Goal: Task Accomplishment & Management: Complete application form

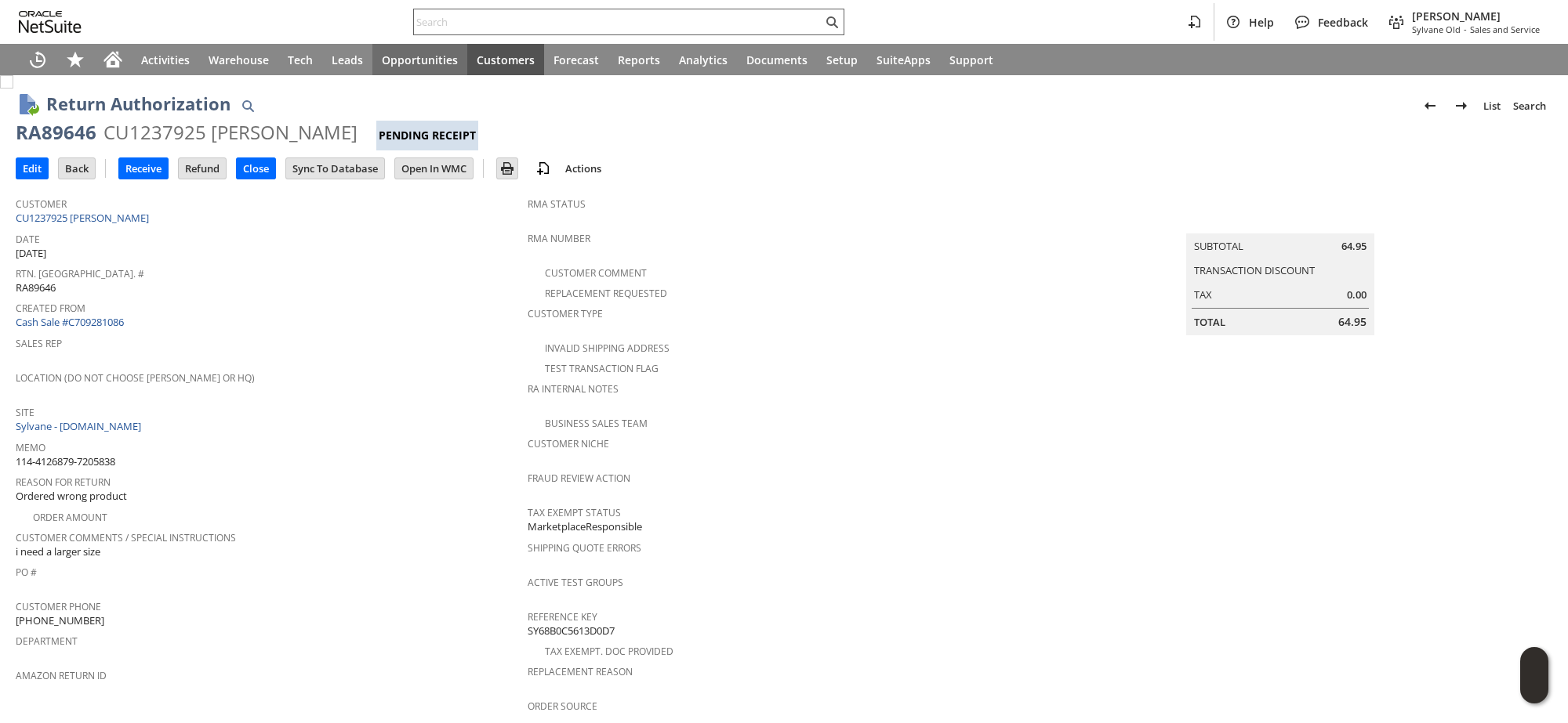
click at [446, 24] on input "text" at bounding box center [619, 22] width 409 height 19
paste input "113-3212458-1457013"
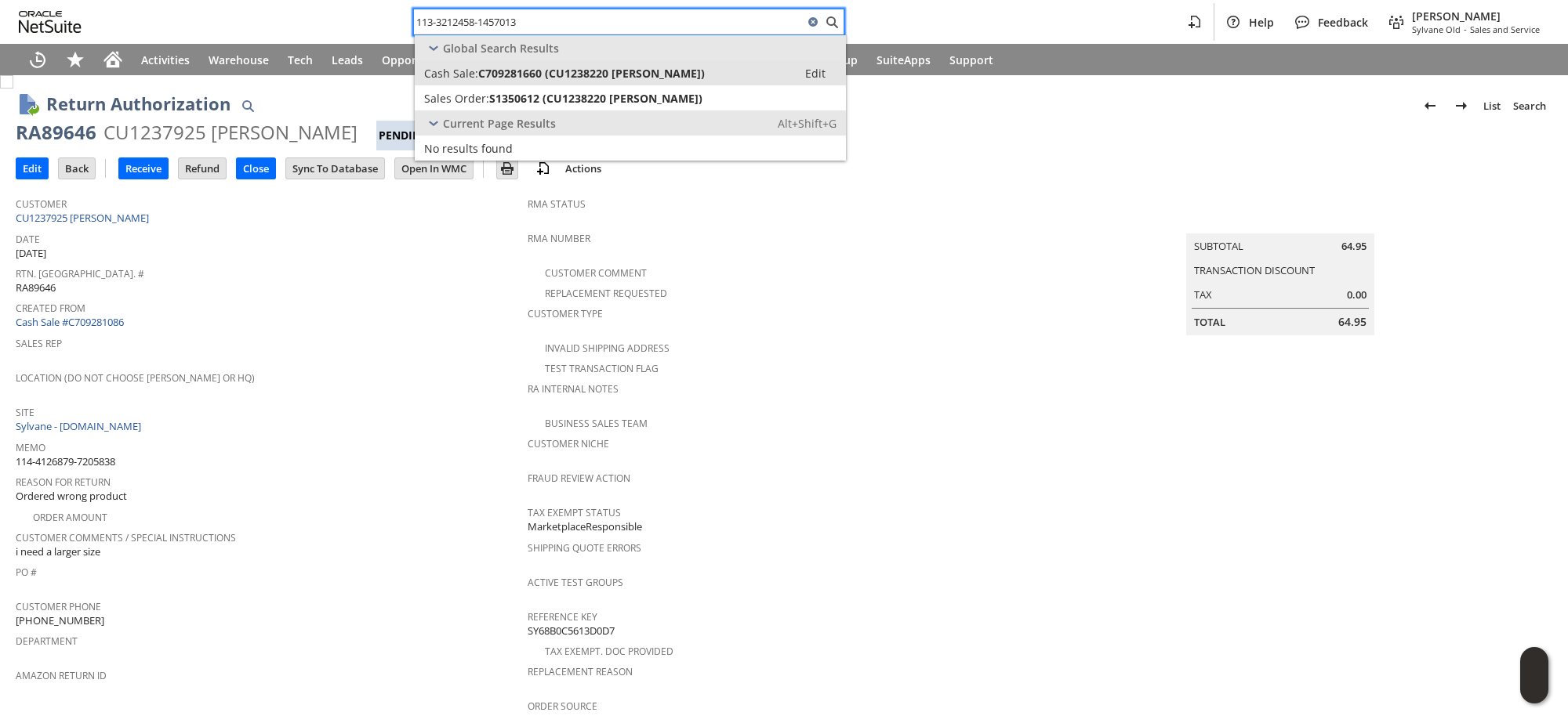
type input "113-3212458-1457013"
click at [463, 72] on span "Cash Sale:" at bounding box center [451, 73] width 54 height 15
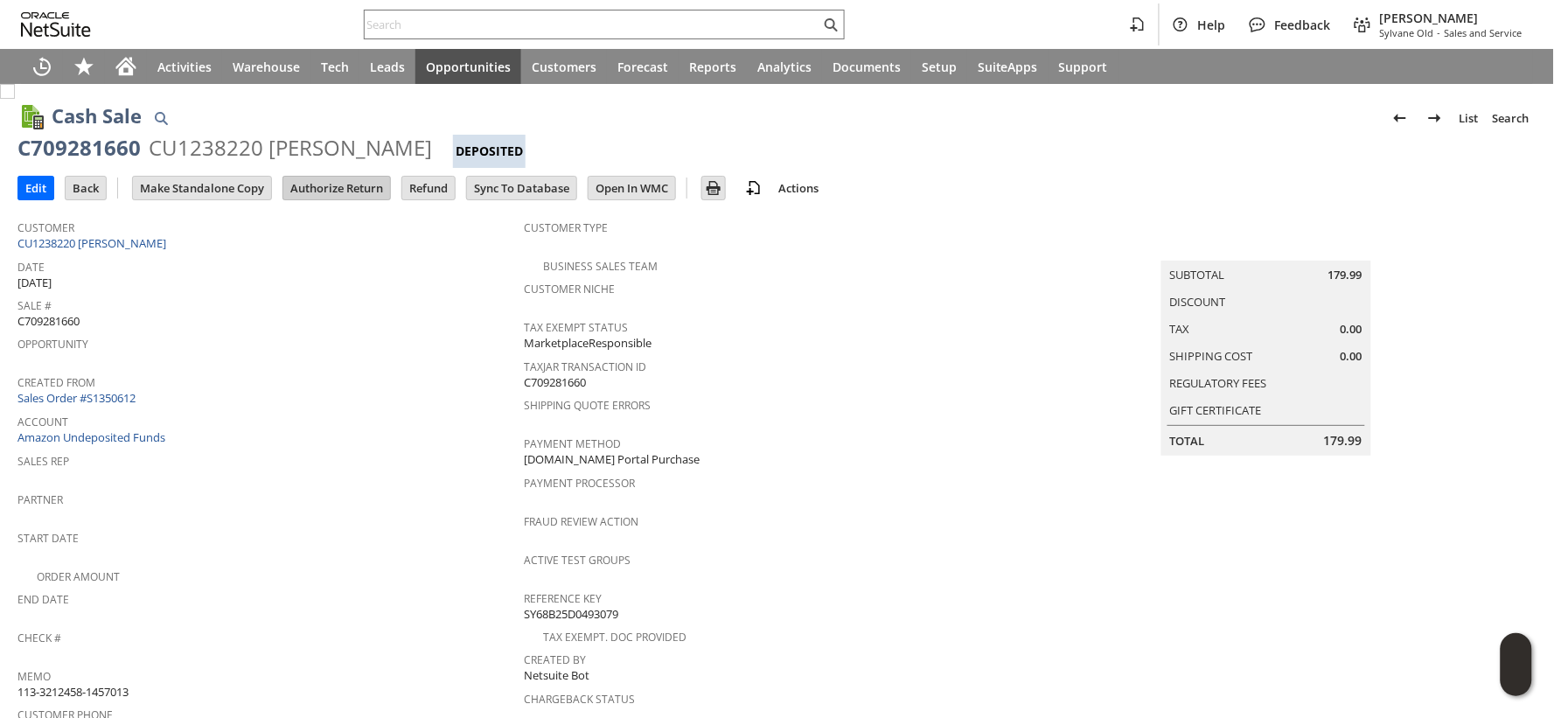
click at [336, 188] on input "Authorize Return" at bounding box center [336, 188] width 107 height 23
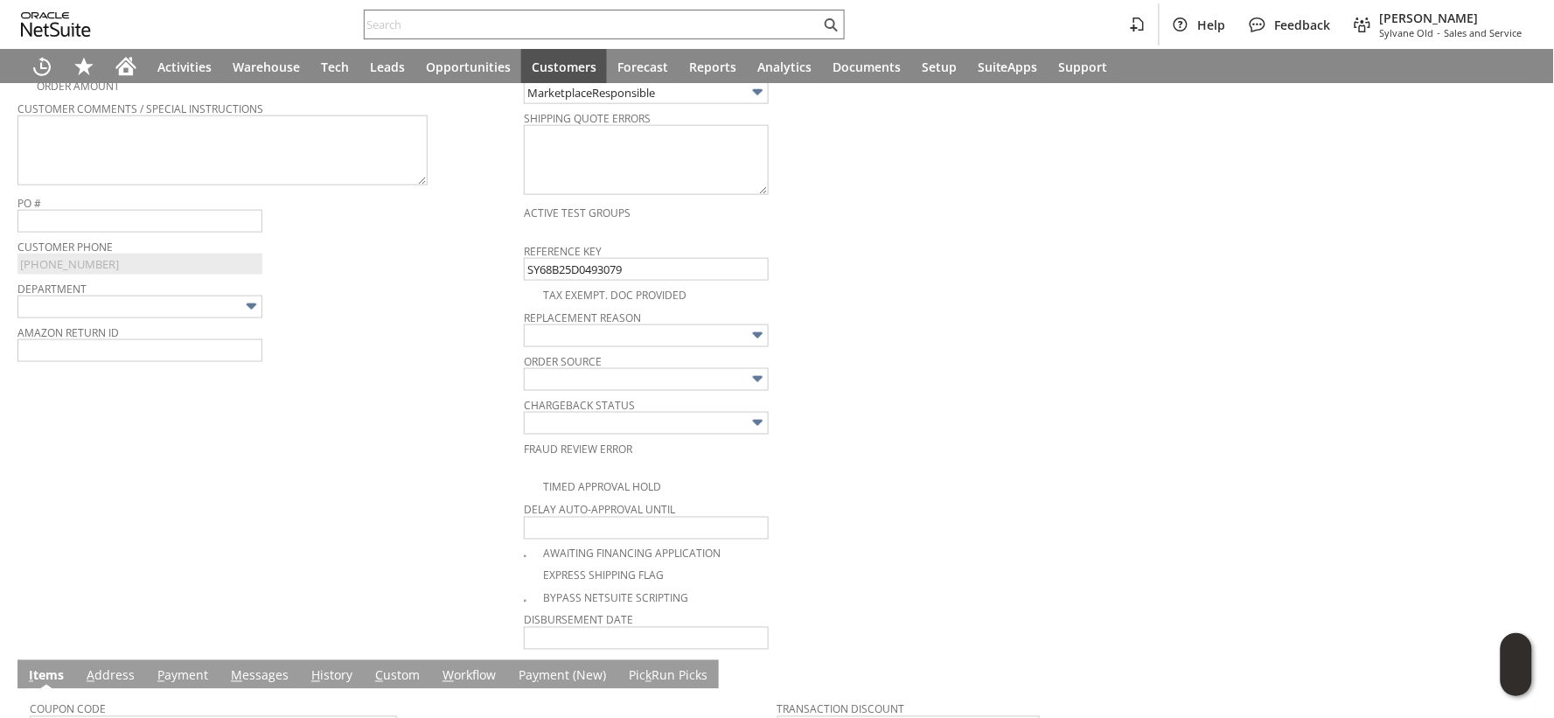
scroll to position [499, 0]
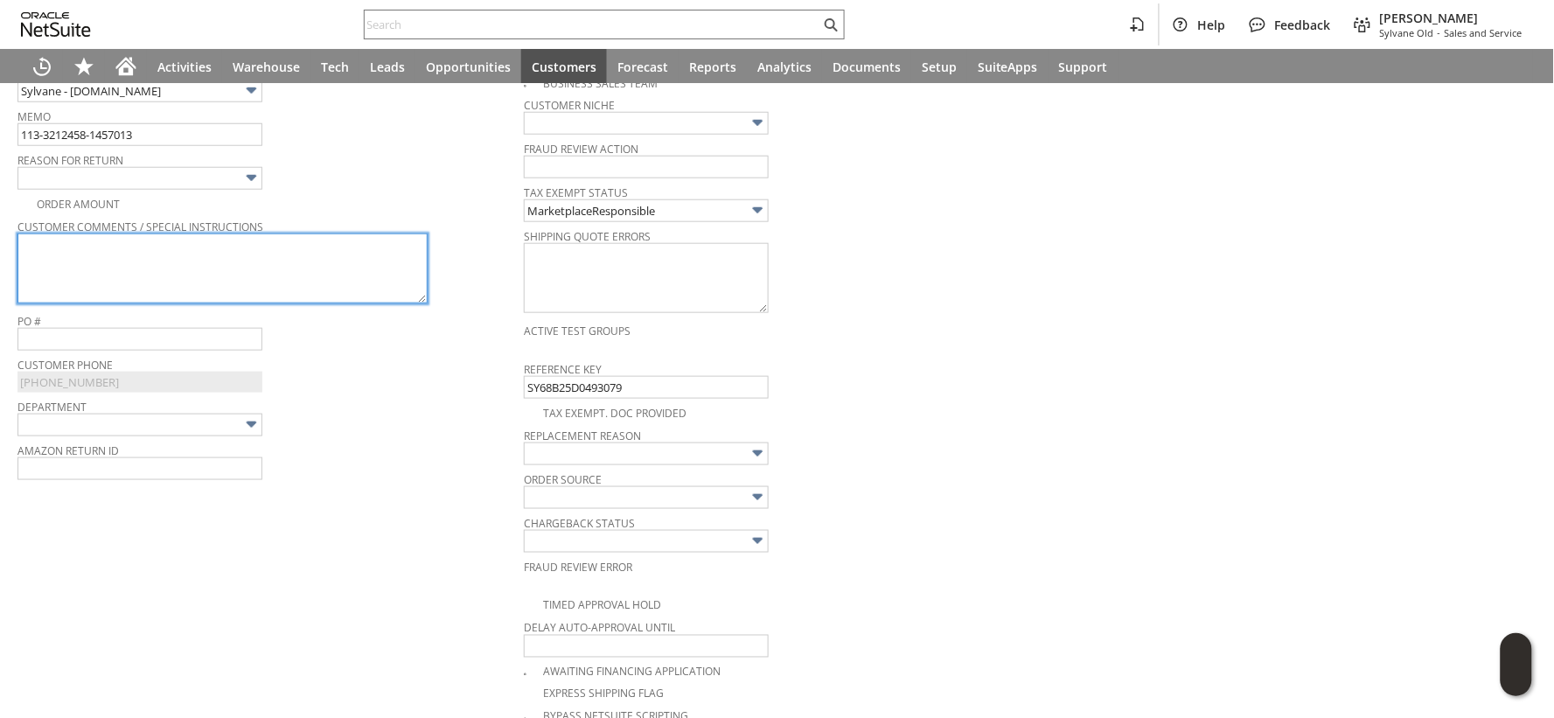
click at [267, 254] on textarea at bounding box center [222, 269] width 410 height 70
paste textarea "Too loud for bedroom. Rattles, too."
type textarea "Too loud for bedroom. Rattles, too."
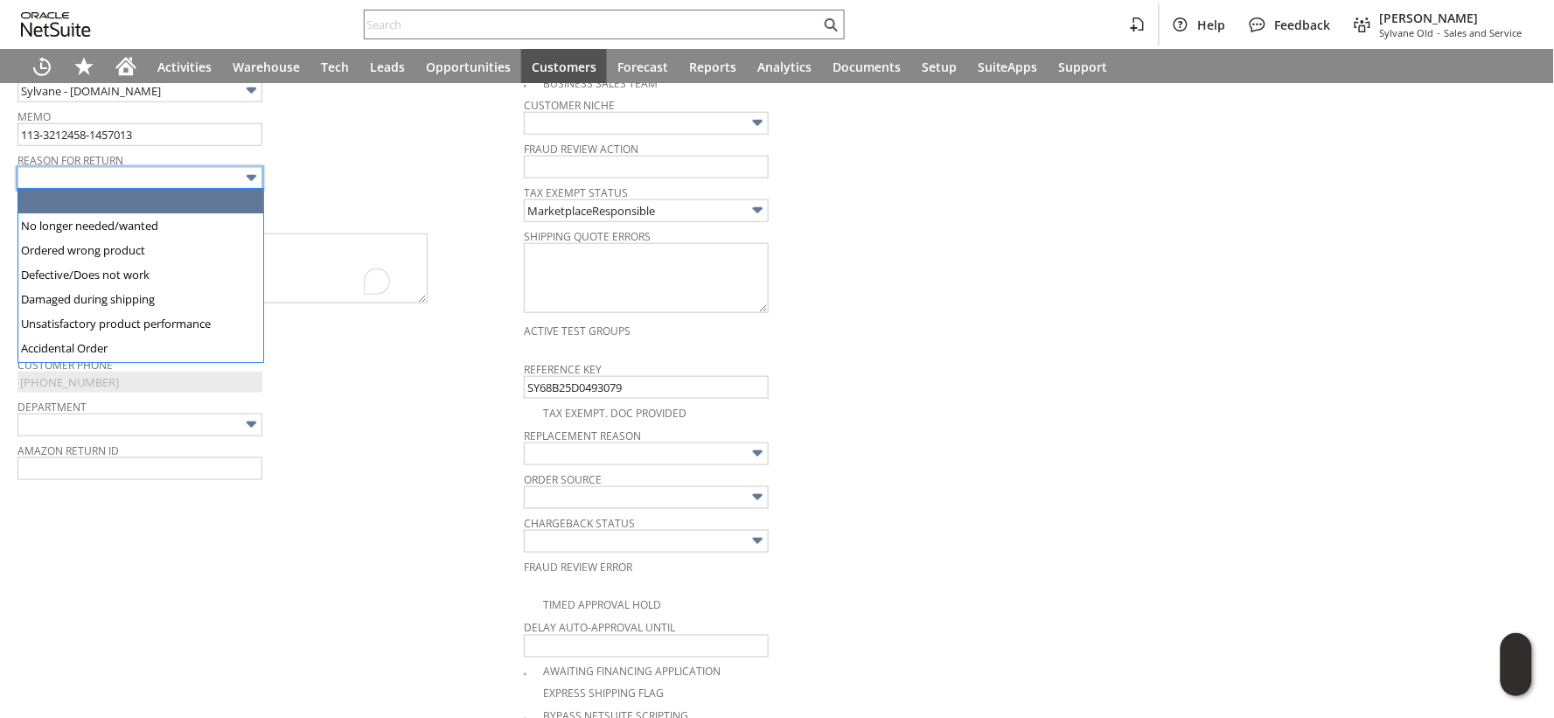
click at [255, 171] on img at bounding box center [251, 178] width 20 height 20
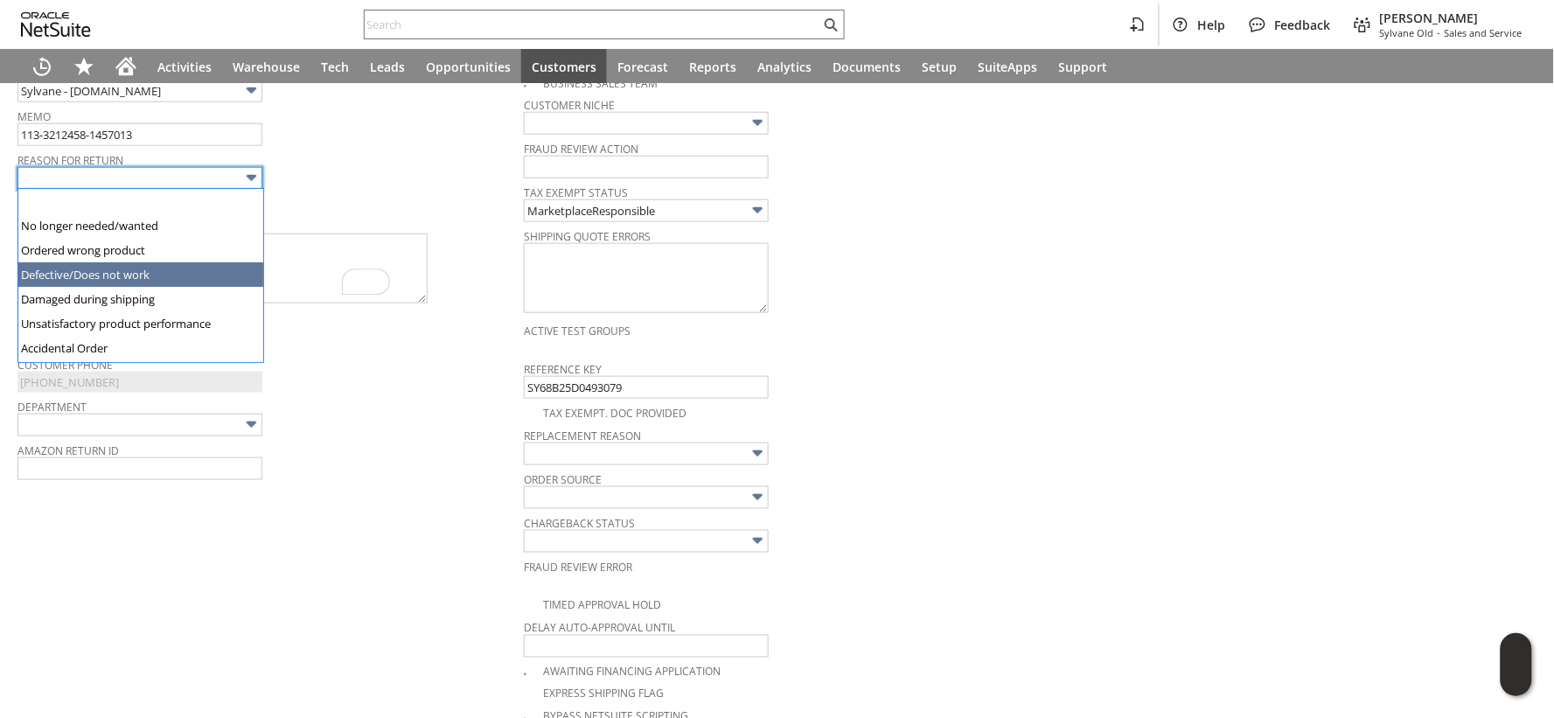
type input "Defective/Does not work"
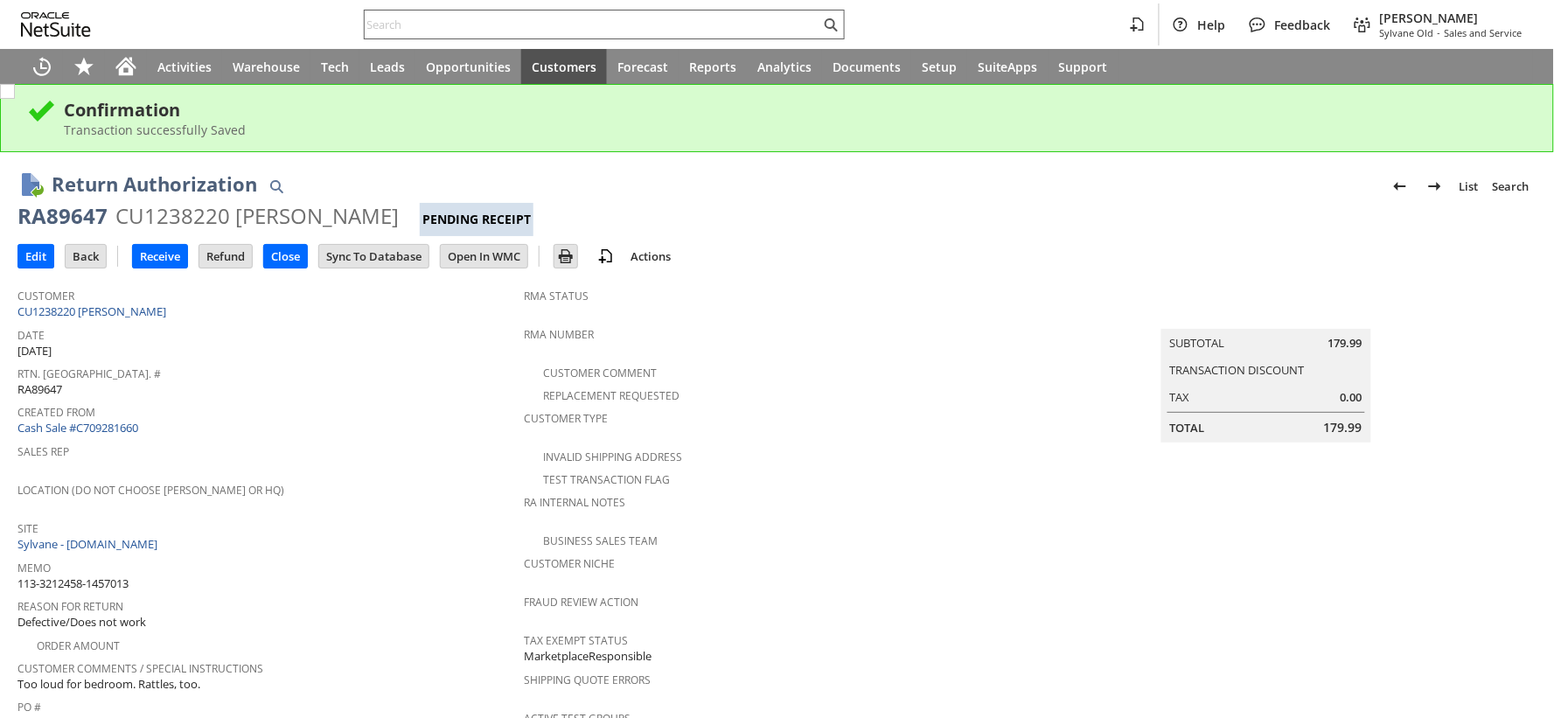
click at [402, 26] on input "text" at bounding box center [593, 24] width 456 height 21
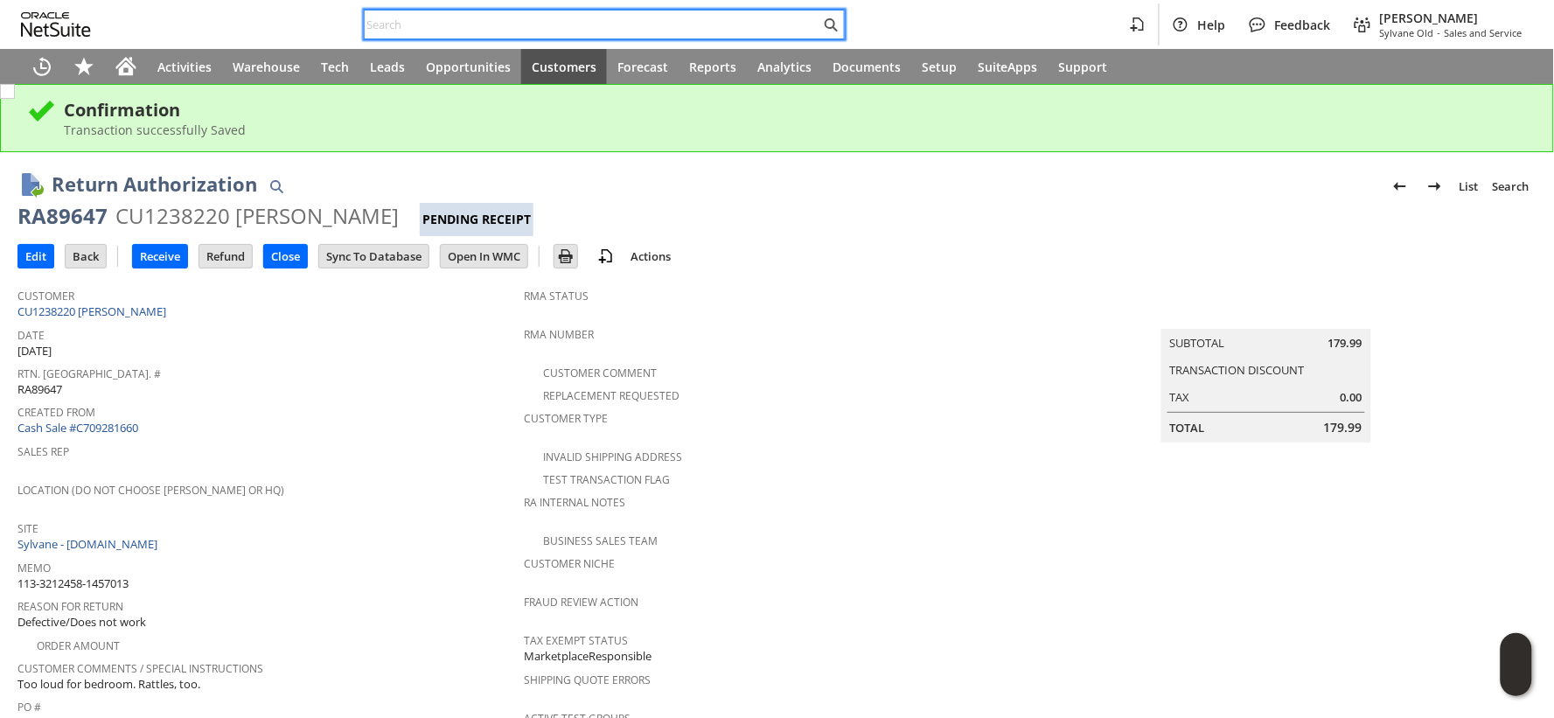
paste input "114-0140877-6933016"
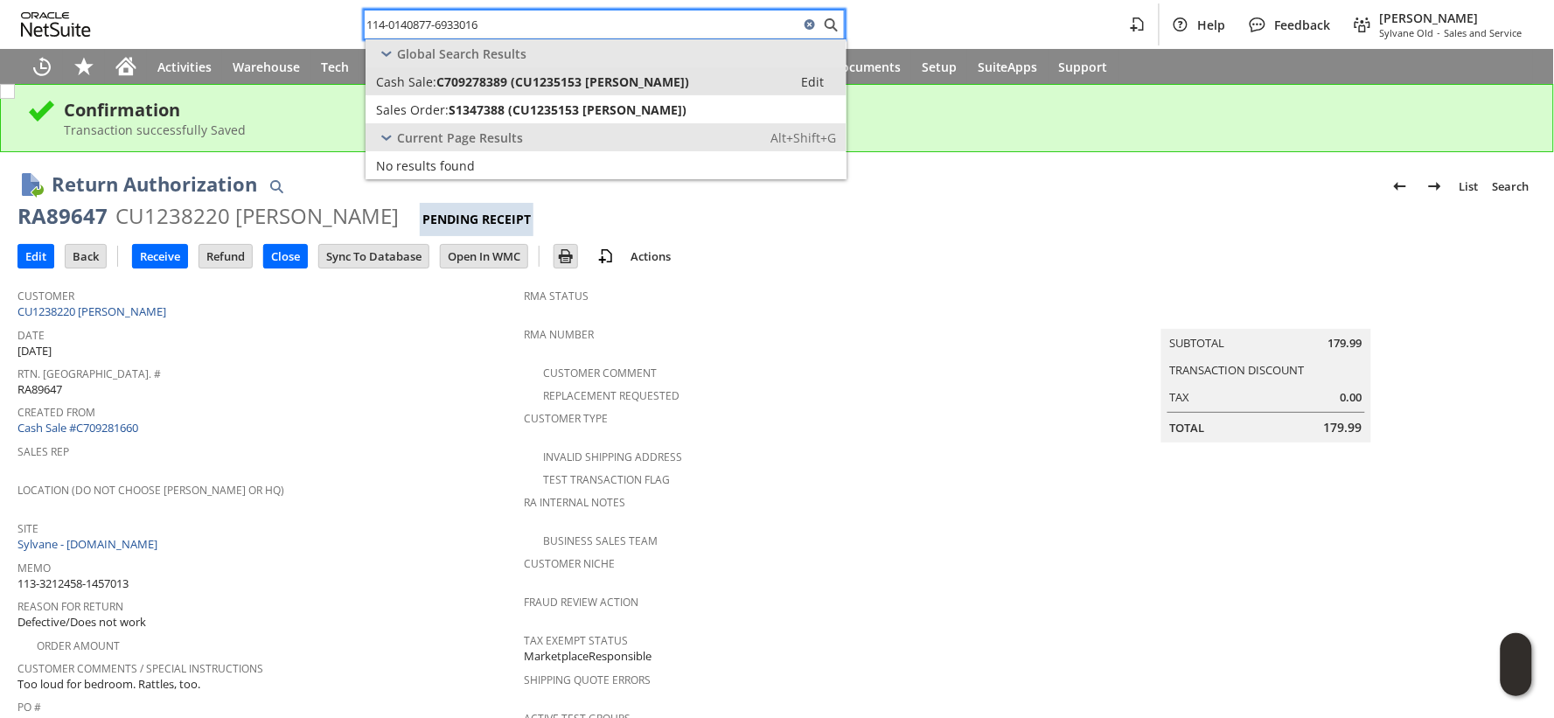
type input "114-0140877-6933016"
click at [415, 81] on span "Cash Sale:" at bounding box center [406, 81] width 60 height 17
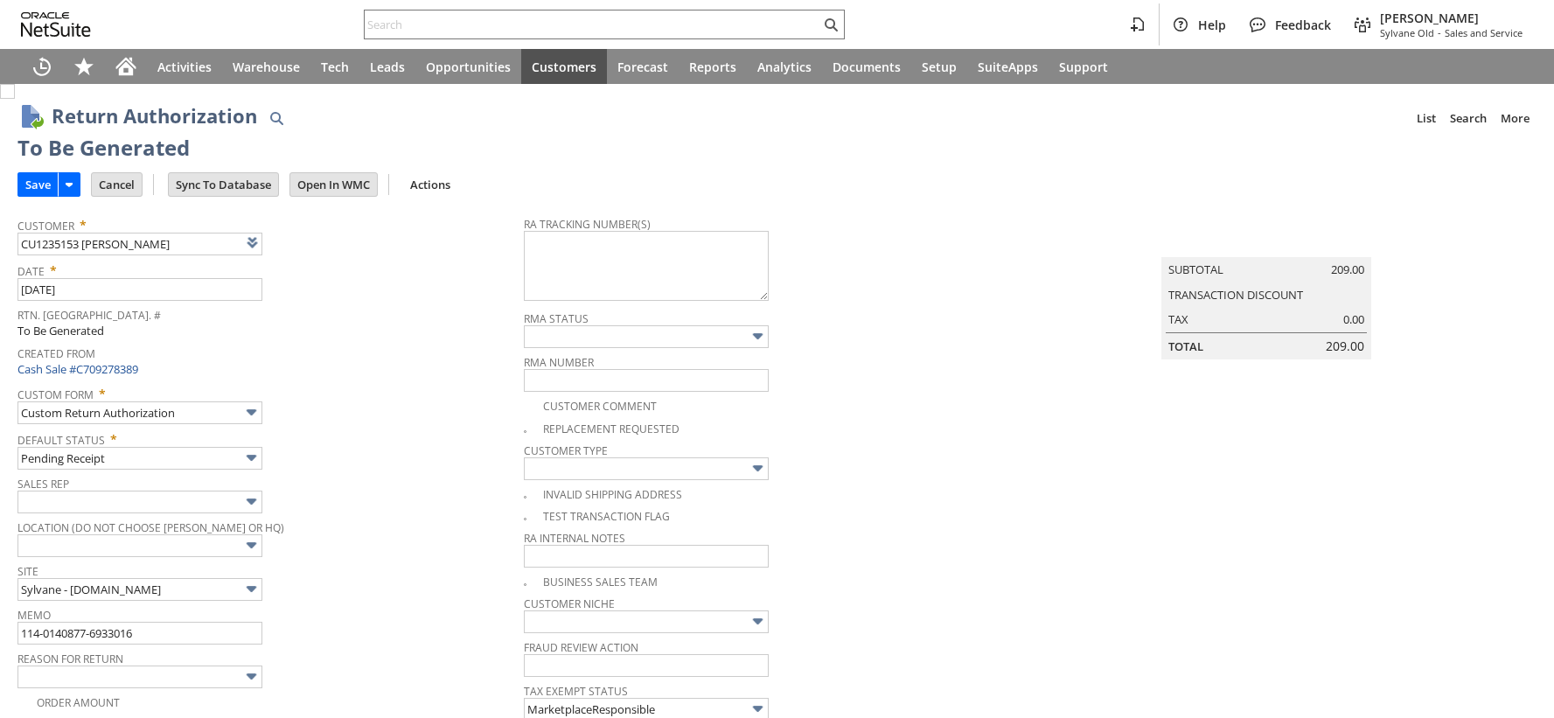
type input "Add"
type input "Copy Previous"
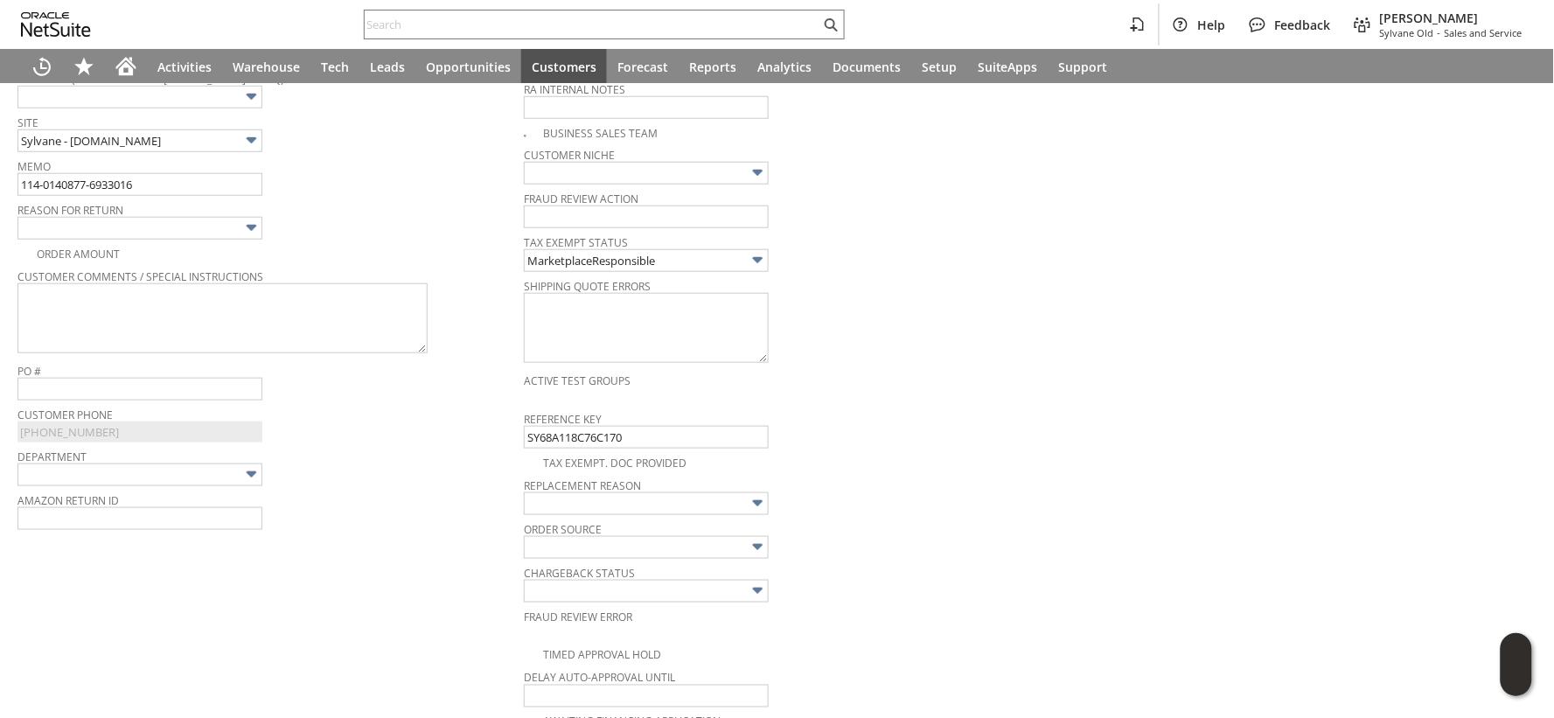
scroll to position [401, 0]
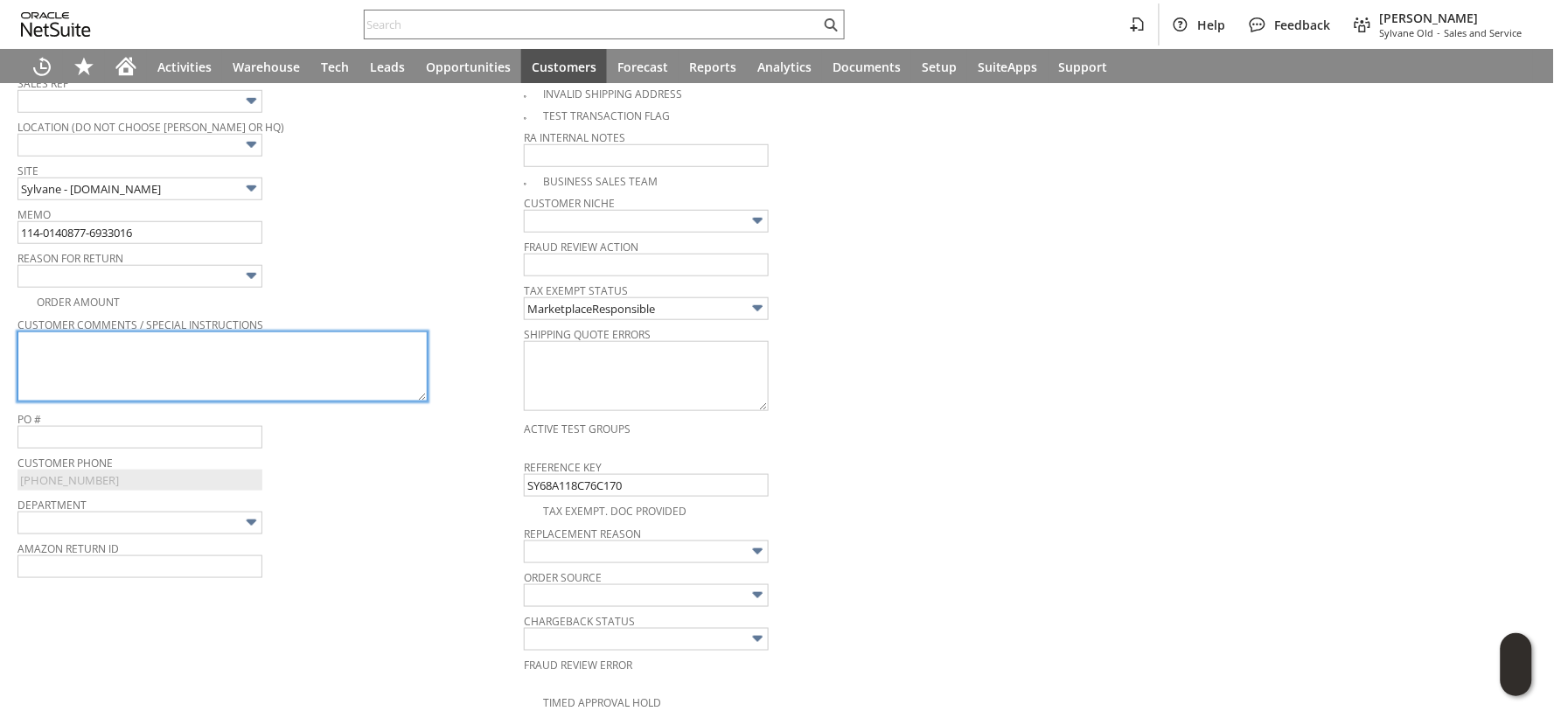
click at [338, 359] on textarea at bounding box center [222, 366] width 410 height 70
paste textarea "1ZR0960D9091497716"
type textarea "1ZR0960D9091497716"
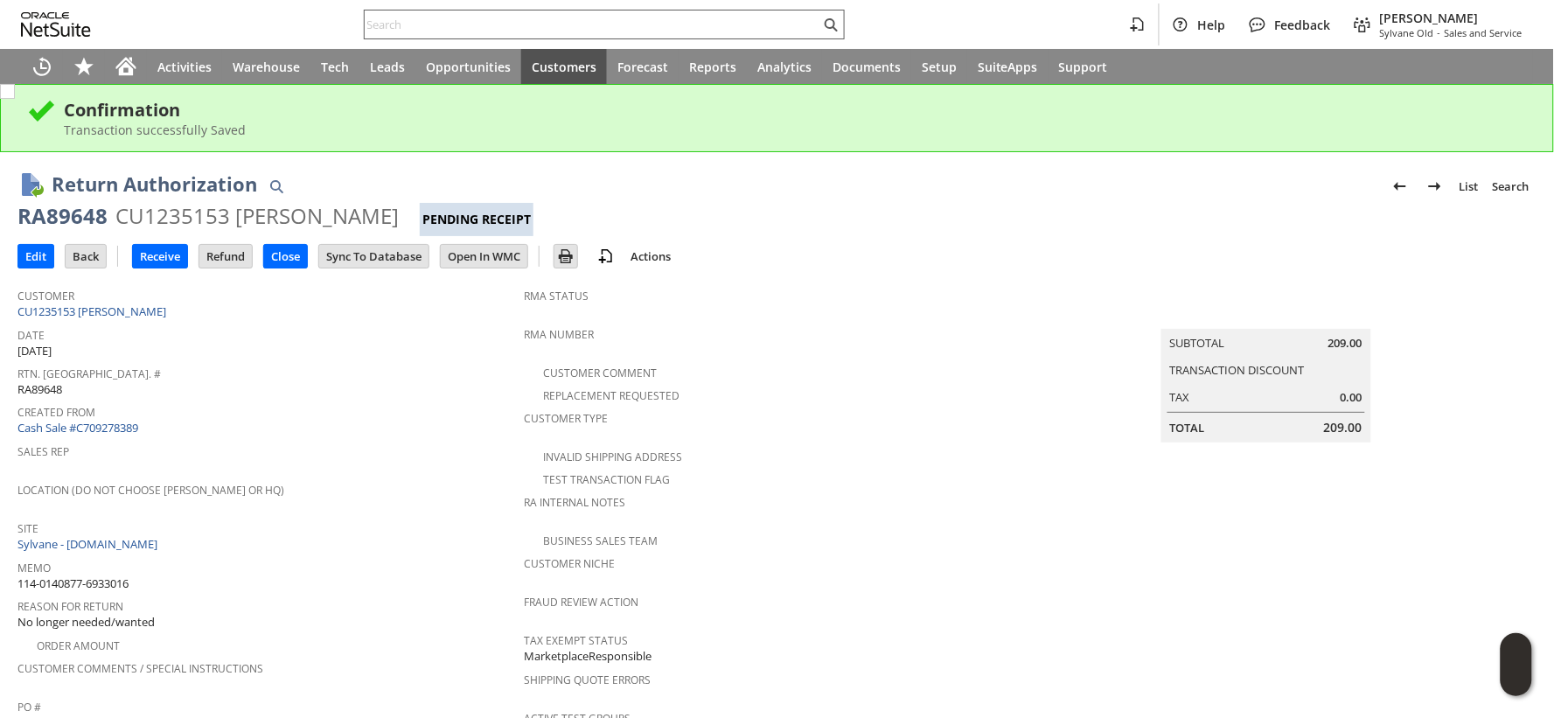
click at [400, 26] on input "text" at bounding box center [593, 24] width 456 height 21
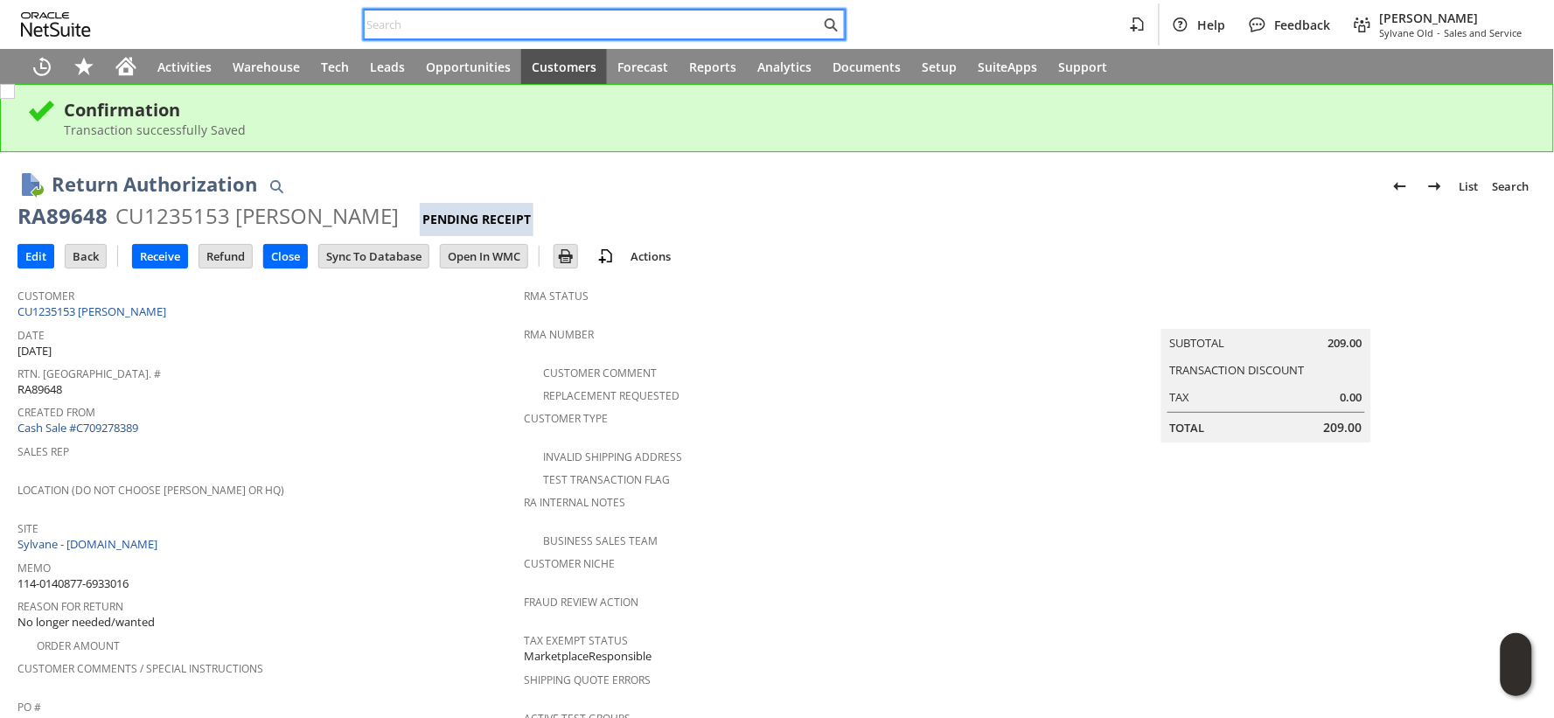
paste input "114-2399398-7722637"
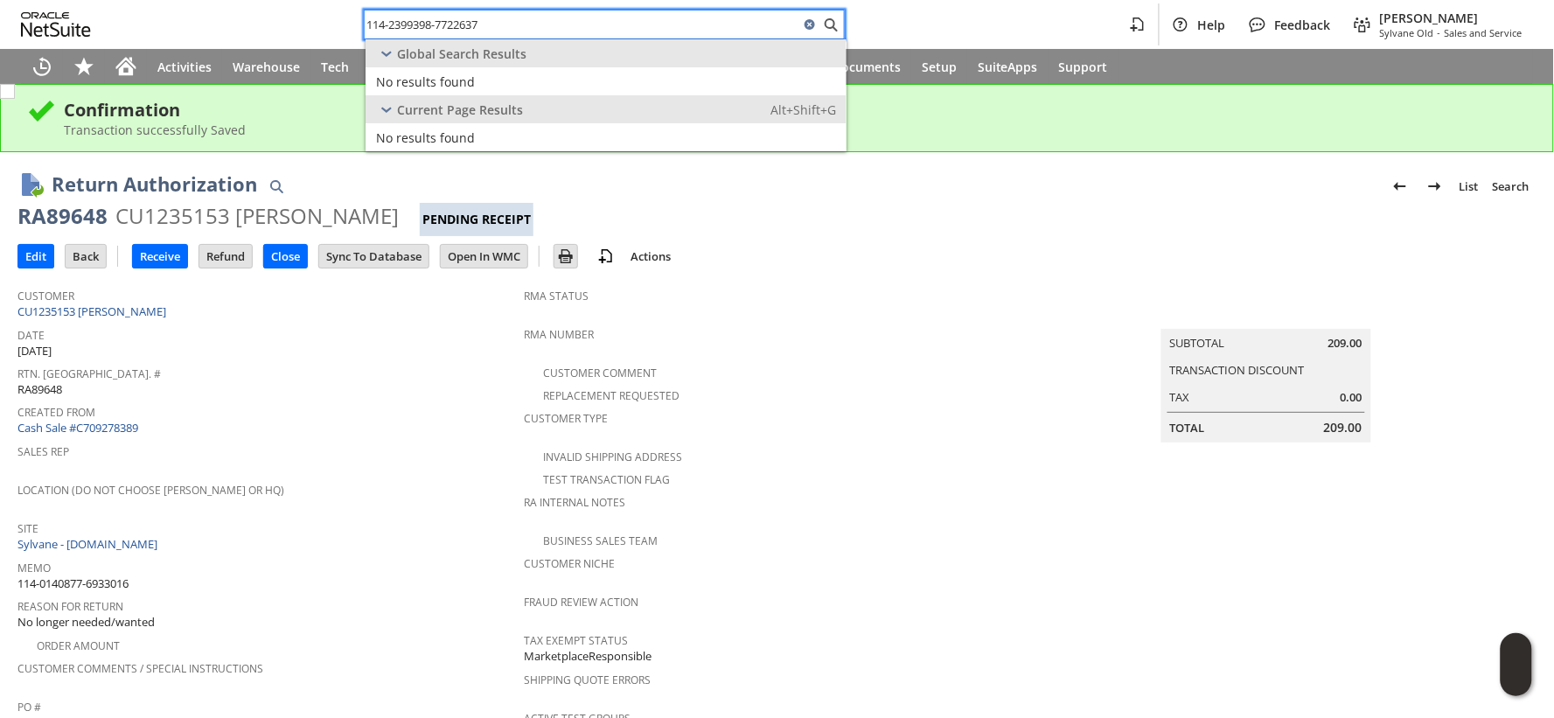
click at [411, 22] on input "114-2399398-7722637" at bounding box center [582, 24] width 435 height 21
click at [413, 23] on input "114-2399398-7722637" at bounding box center [582, 24] width 435 height 21
paste input "4126879-7205838"
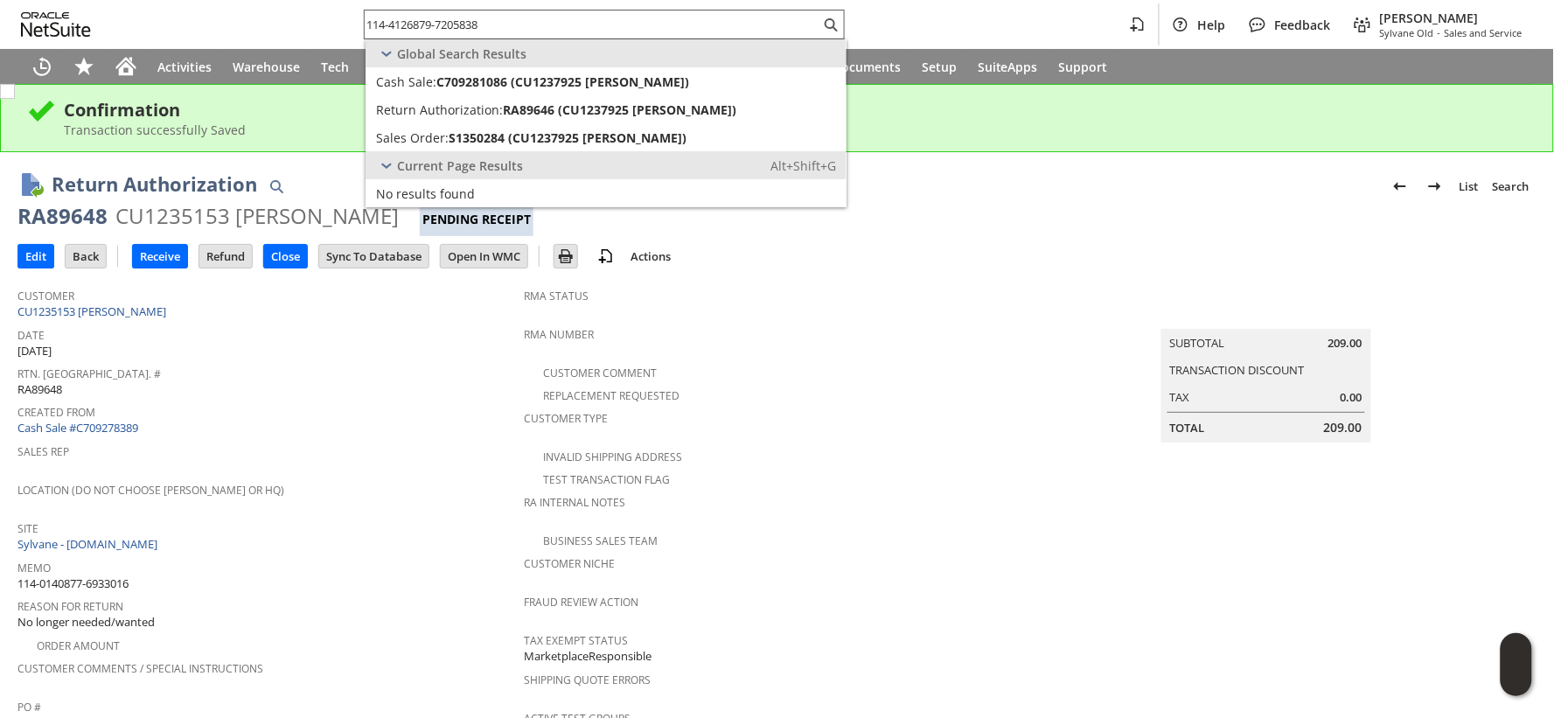
click at [422, 24] on input "114-4126879-7205838" at bounding box center [593, 24] width 456 height 21
click at [422, 24] on input "114-4126879-7205838" at bounding box center [582, 24] width 435 height 21
paste input "1-8482108-5756207"
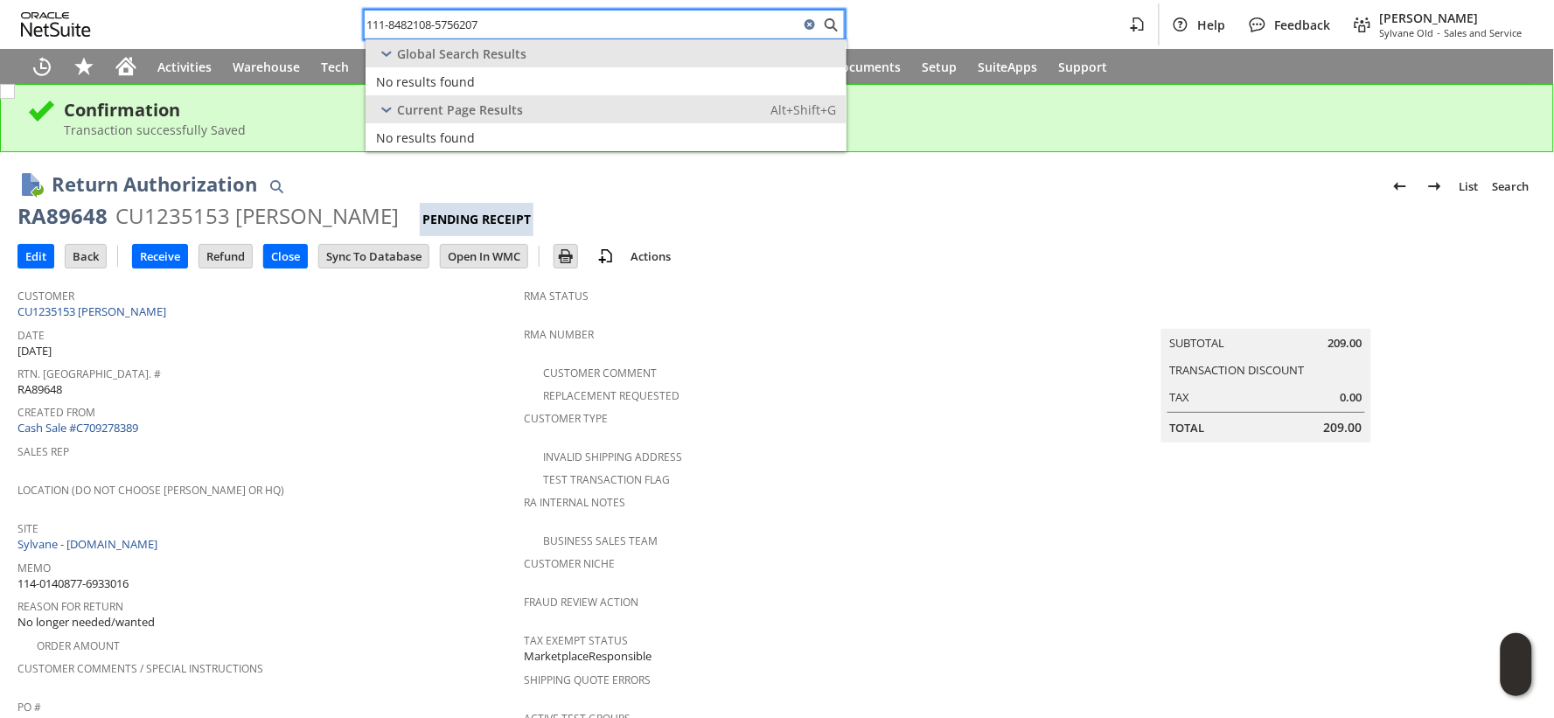
click at [389, 17] on input "111-8482108-5756207" at bounding box center [582, 24] width 435 height 21
paste input "4-9522530-1785045"
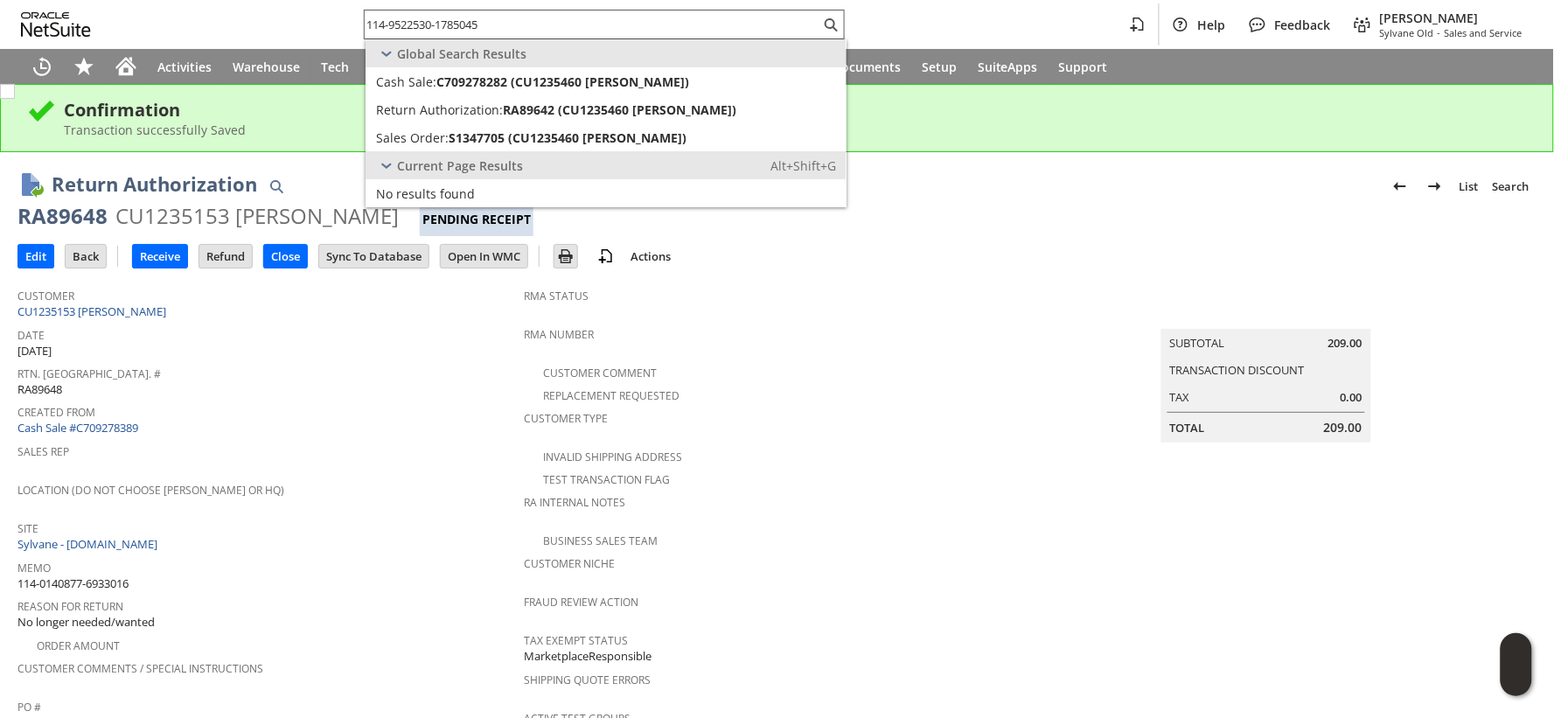
click at [456, 28] on input "114-9522530-1785045" at bounding box center [593, 24] width 456 height 21
click at [456, 28] on input "114-9522530-1785045" at bounding box center [582, 24] width 435 height 21
paste input "3-4931462-3483432"
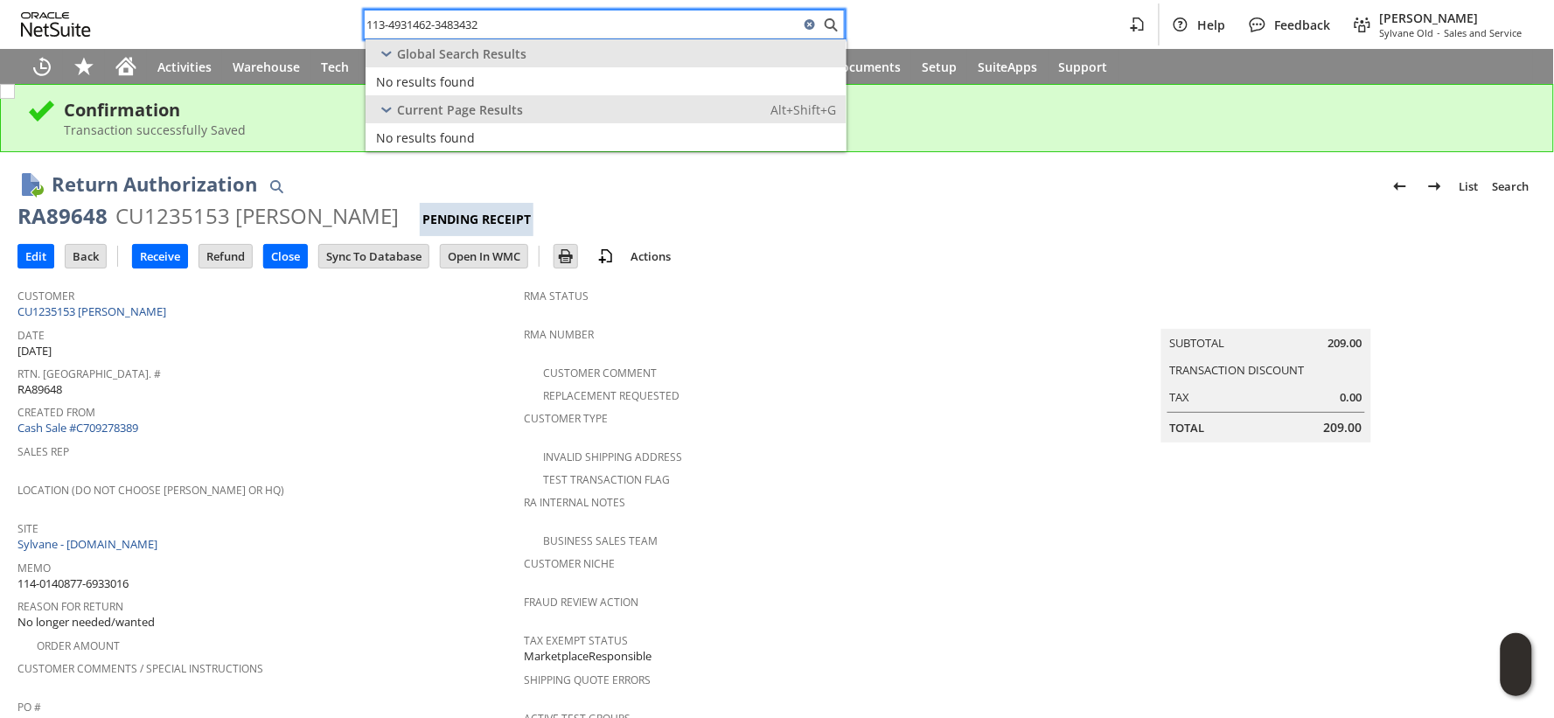
click at [409, 26] on input "113-4931462-3483432" at bounding box center [582, 24] width 435 height 21
paste input "4-5397454-4454615"
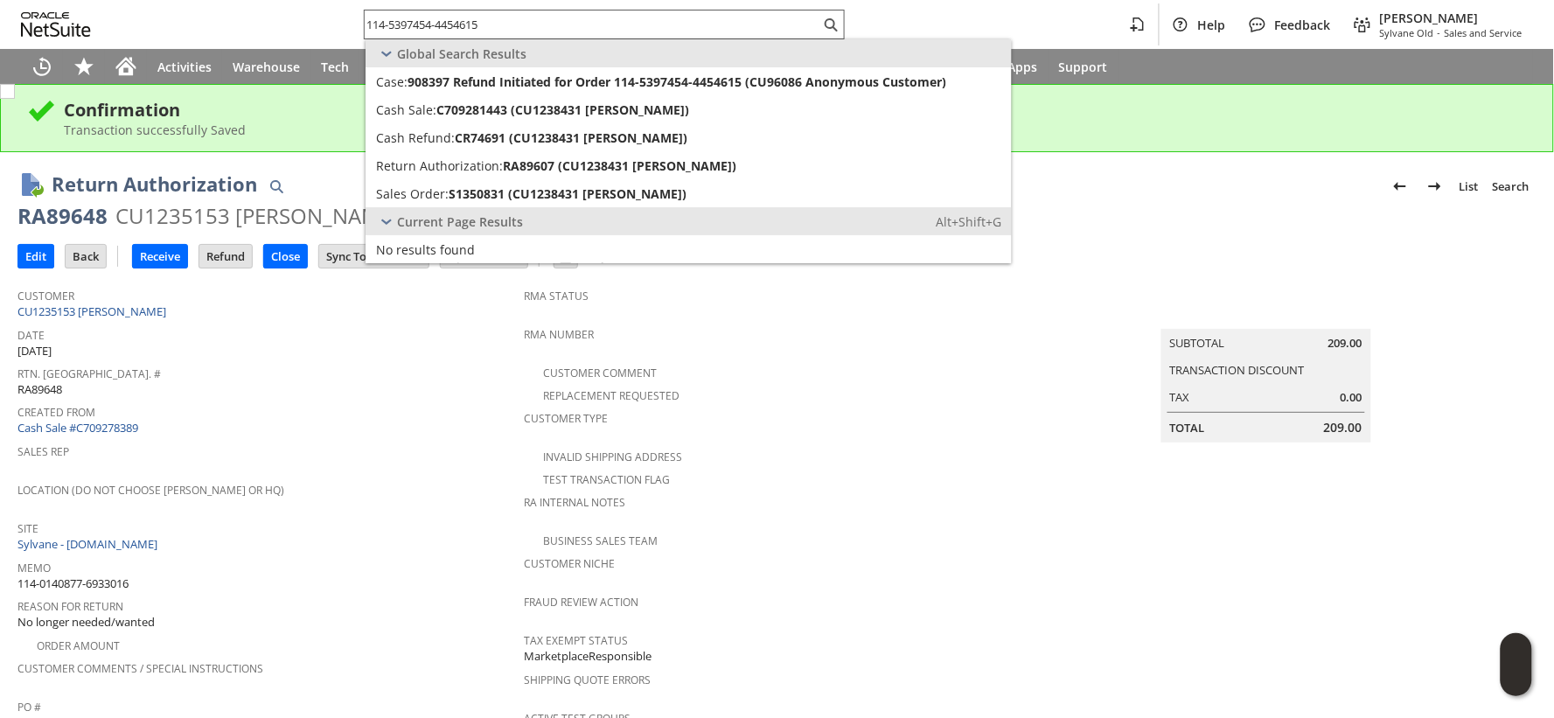
click at [464, 20] on input "114-5397454-4454615" at bounding box center [593, 24] width 456 height 21
click at [464, 20] on input "114-5397454-4454615" at bounding box center [582, 24] width 435 height 21
paste input "2-6730739-5417836"
click at [414, 29] on input "112-6730739-5417836" at bounding box center [593, 24] width 456 height 21
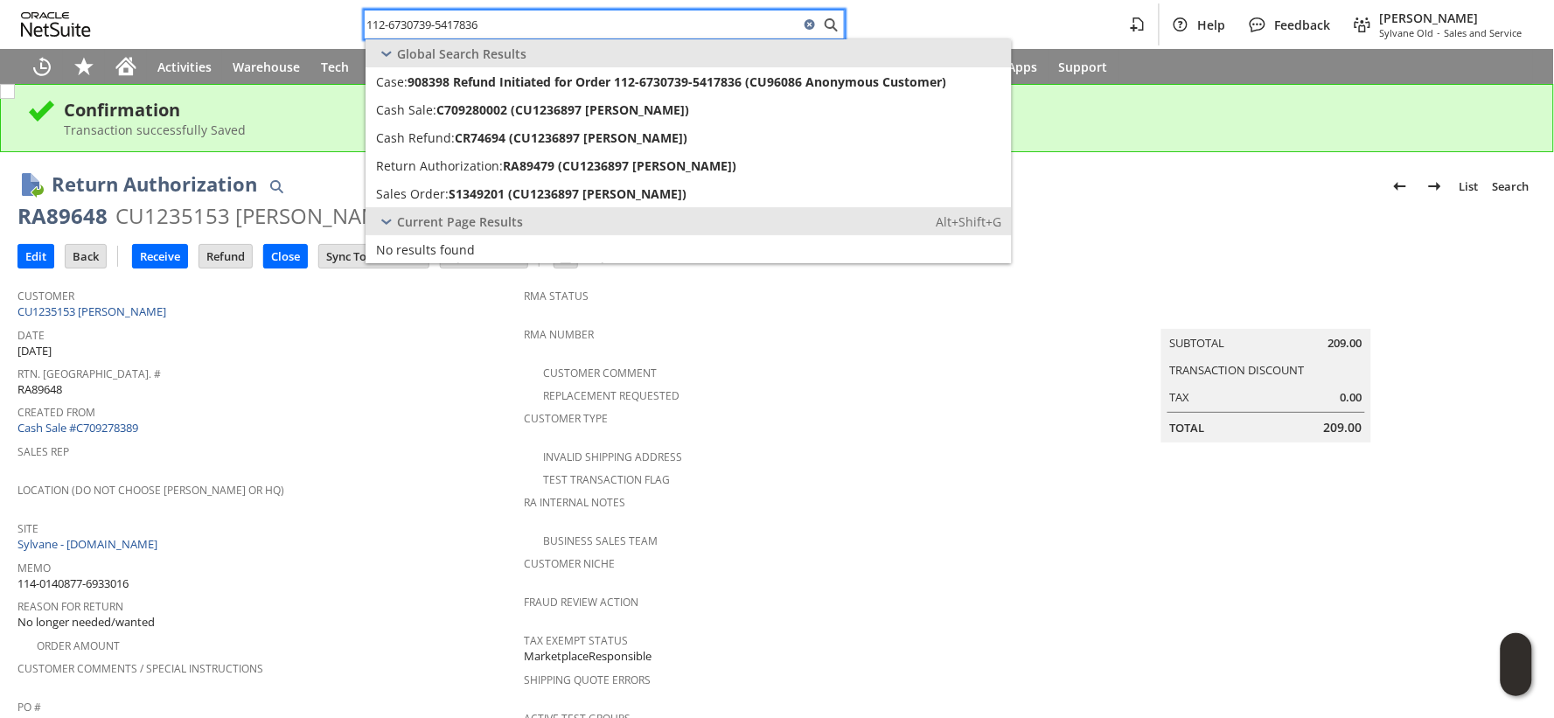
click at [414, 28] on input "112-6730739-5417836" at bounding box center [582, 24] width 435 height 21
paste input "3-4974116-8664222"
click at [421, 30] on input "113-4974116-8664222" at bounding box center [582, 24] width 435 height 21
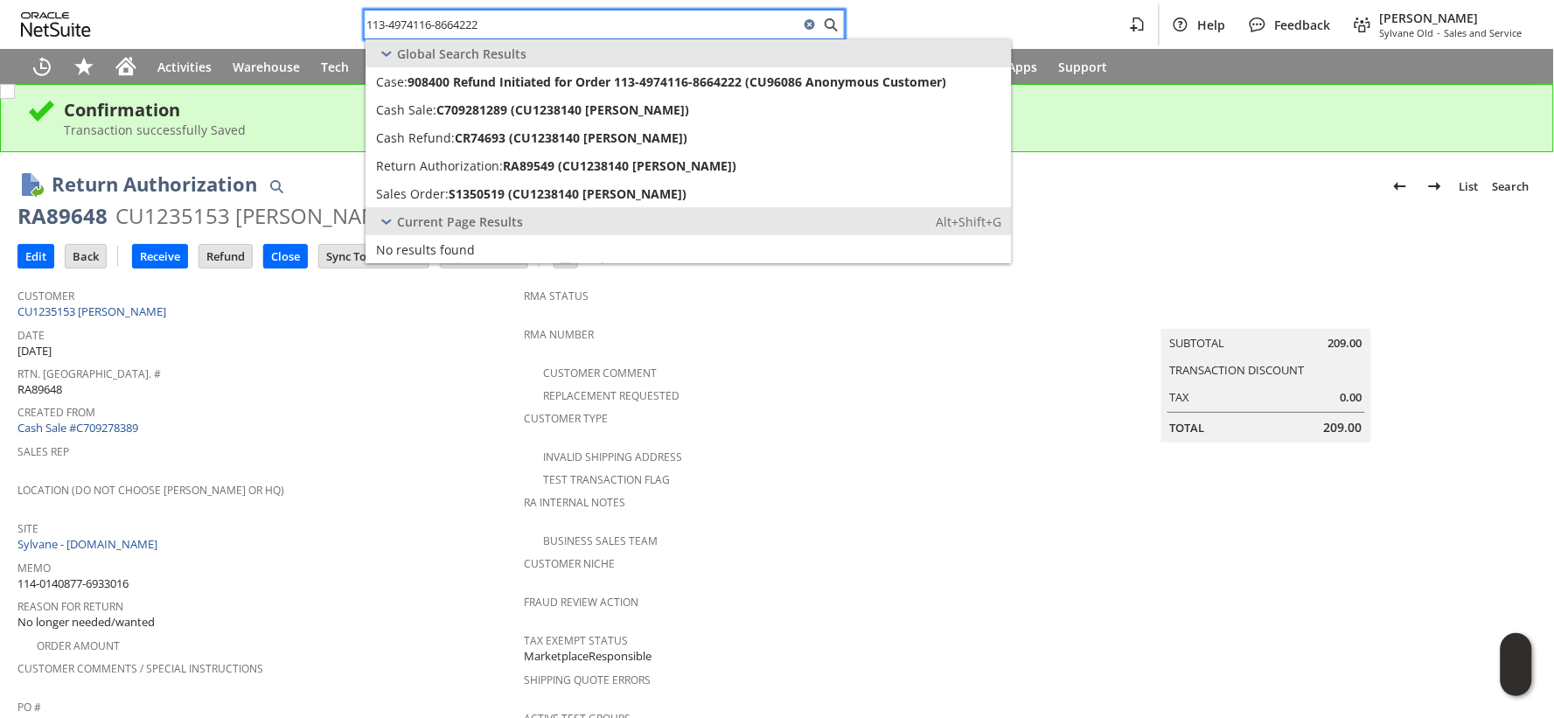
click at [421, 30] on input "113-4974116-8664222" at bounding box center [582, 24] width 435 height 21
paste input "1-7410753-8131461"
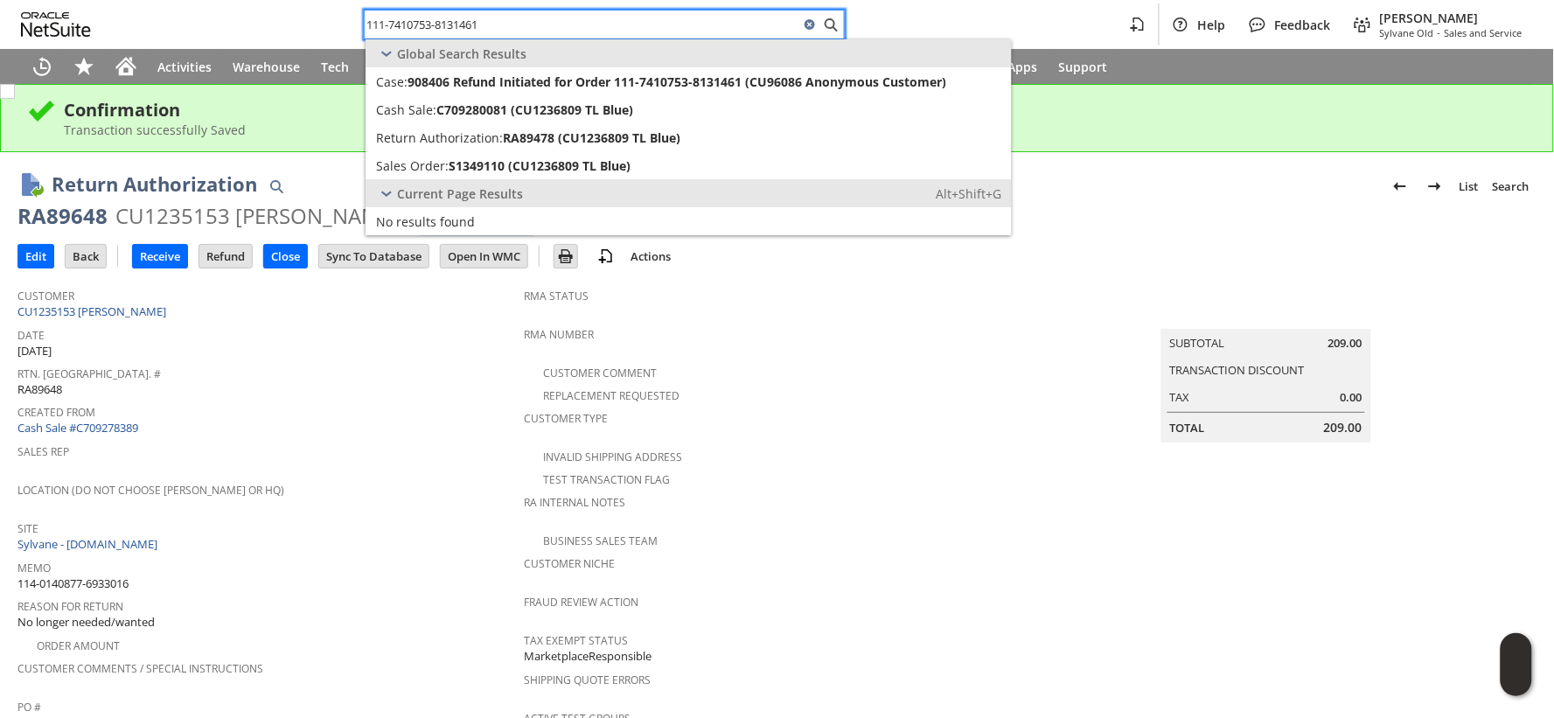
click at [431, 32] on input "111-7410753-8131461" at bounding box center [582, 24] width 435 height 21
paste input "8203141-3218609"
click at [458, 18] on input "111-8203141-3218609" at bounding box center [582, 24] width 435 height 21
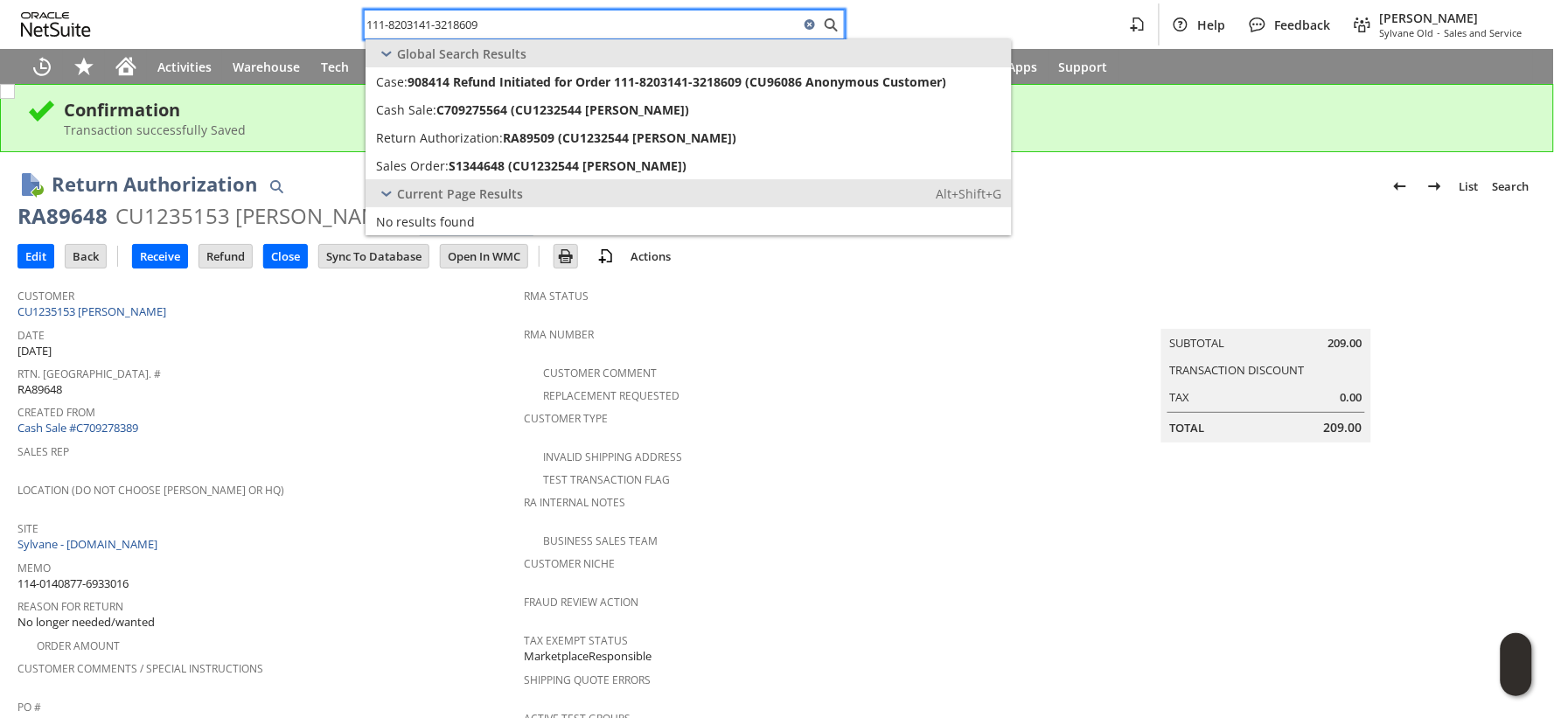
click at [457, 18] on input "111-8203141-3218609" at bounding box center [582, 24] width 435 height 21
paste input "2-7903623-0425032"
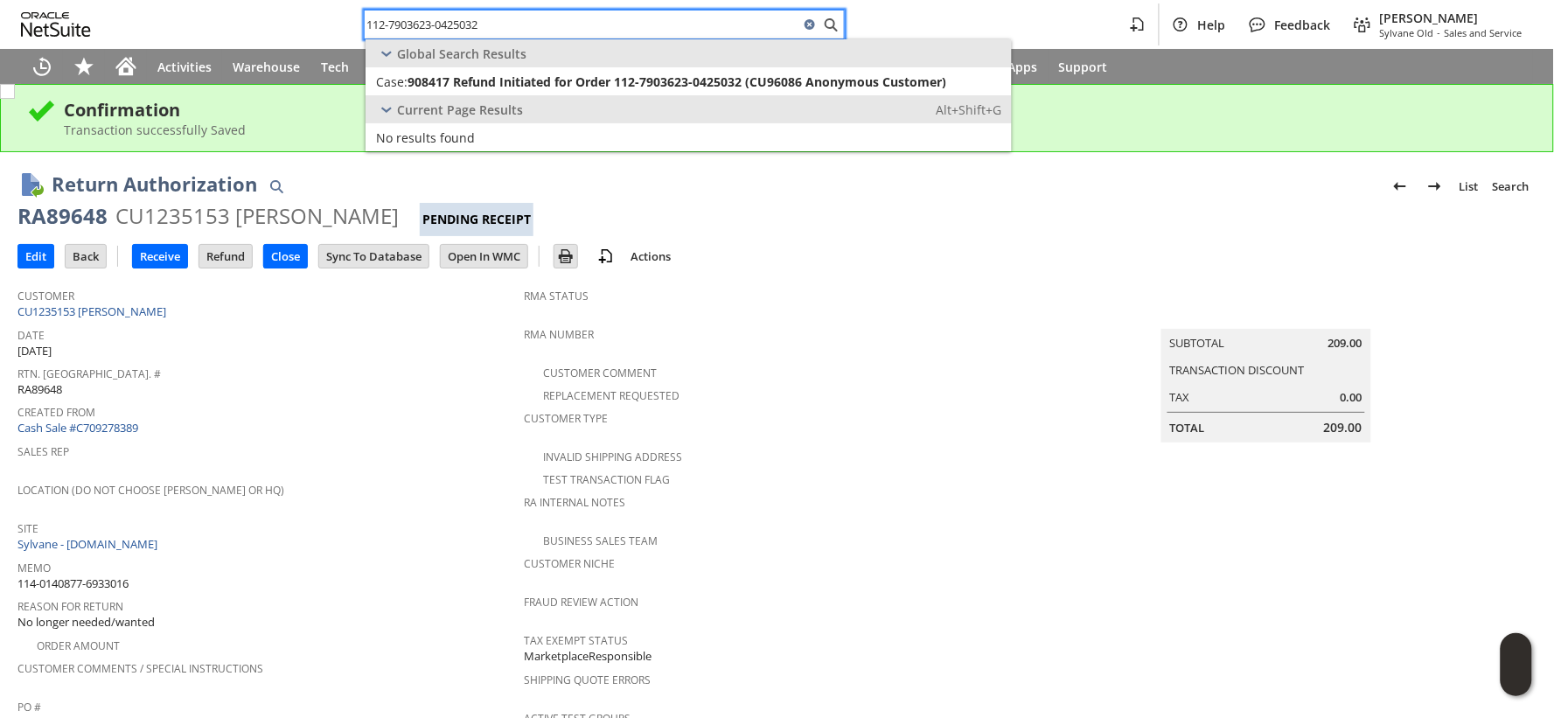
click at [397, 16] on input "112-7903623-0425032" at bounding box center [582, 24] width 435 height 21
paste input "1-5690688-8449010"
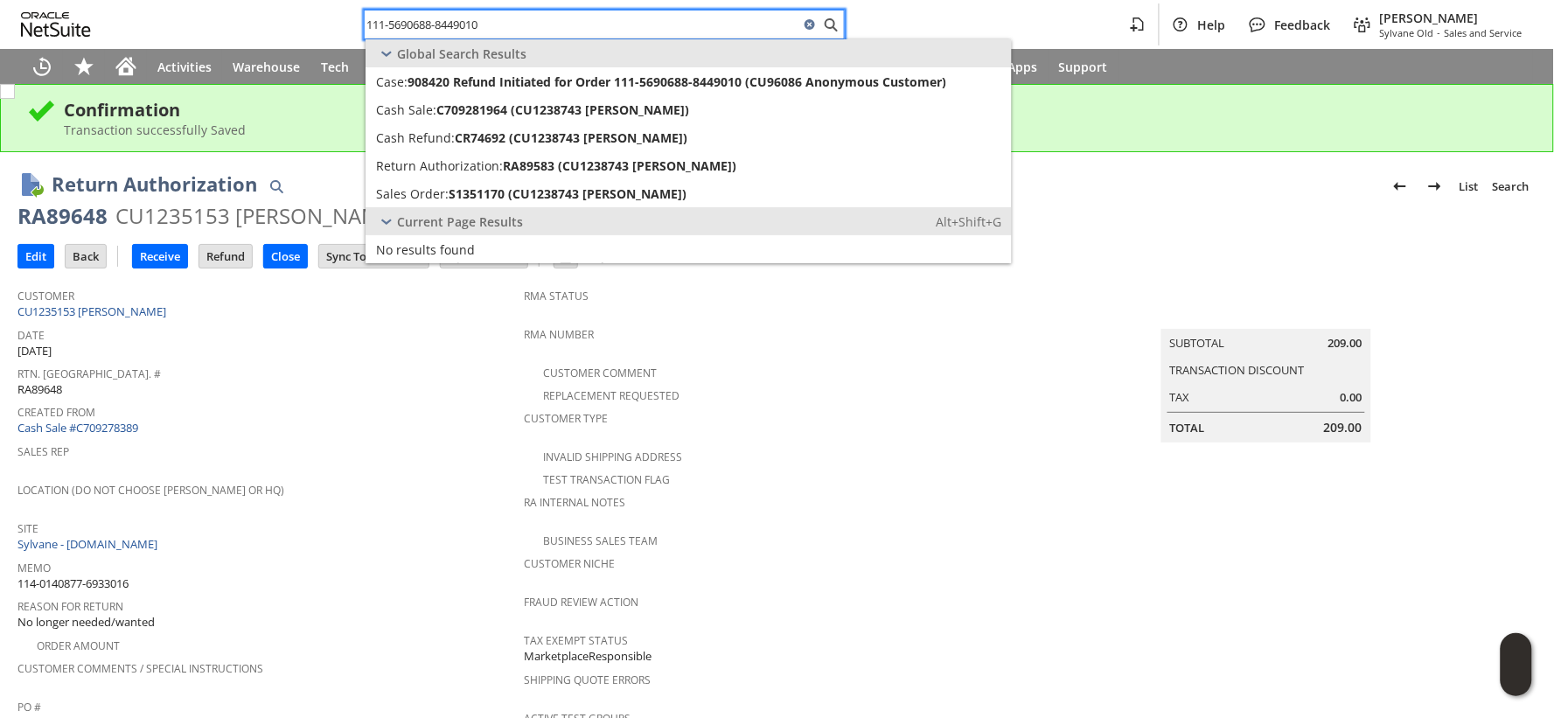
click at [435, 19] on input "111-5690688-8449010" at bounding box center [582, 24] width 435 height 21
paste input "3-9784865-4374666"
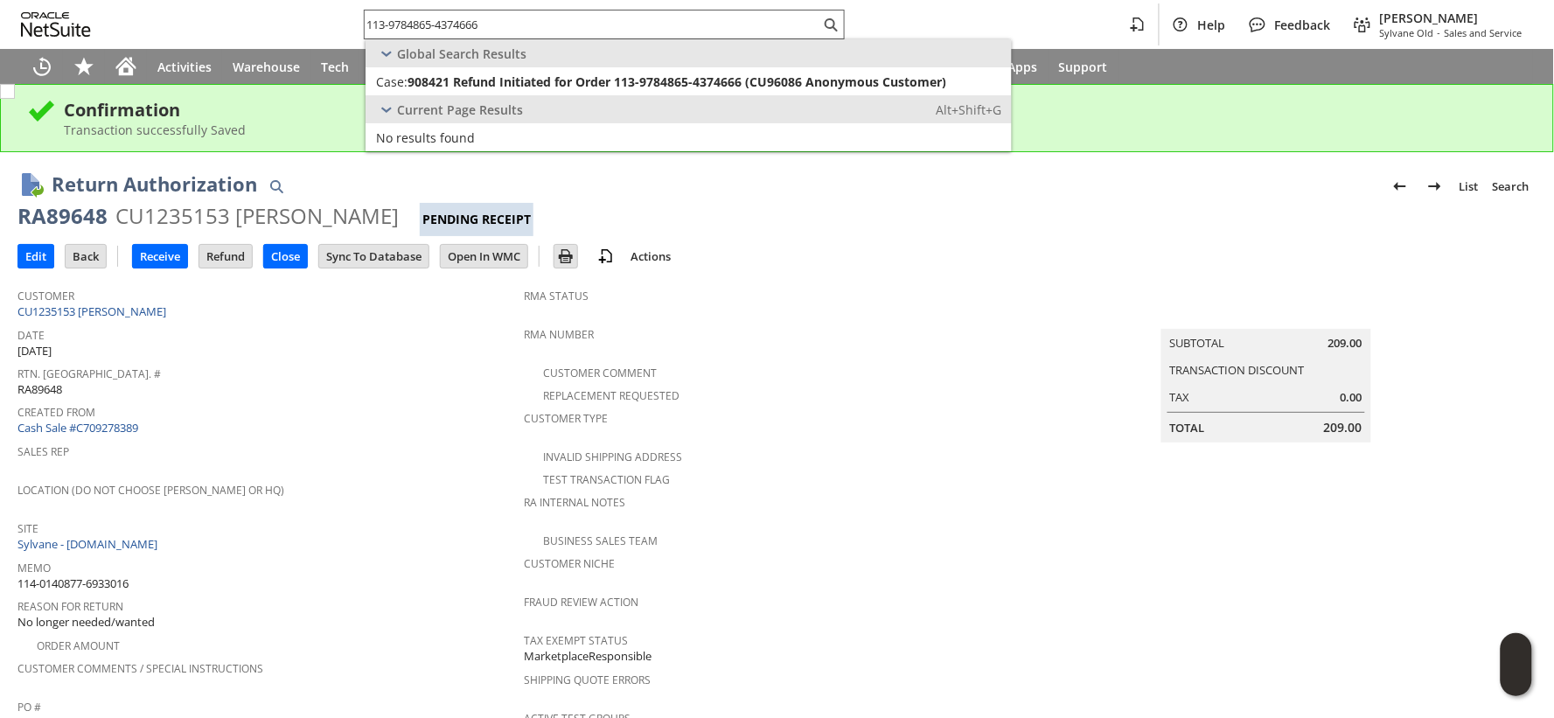
click at [429, 27] on input "113-9784865-4374666" at bounding box center [593, 24] width 456 height 21
click at [429, 27] on input "113-9784865-4374666" at bounding box center [582, 24] width 435 height 21
paste input "29026583080585"
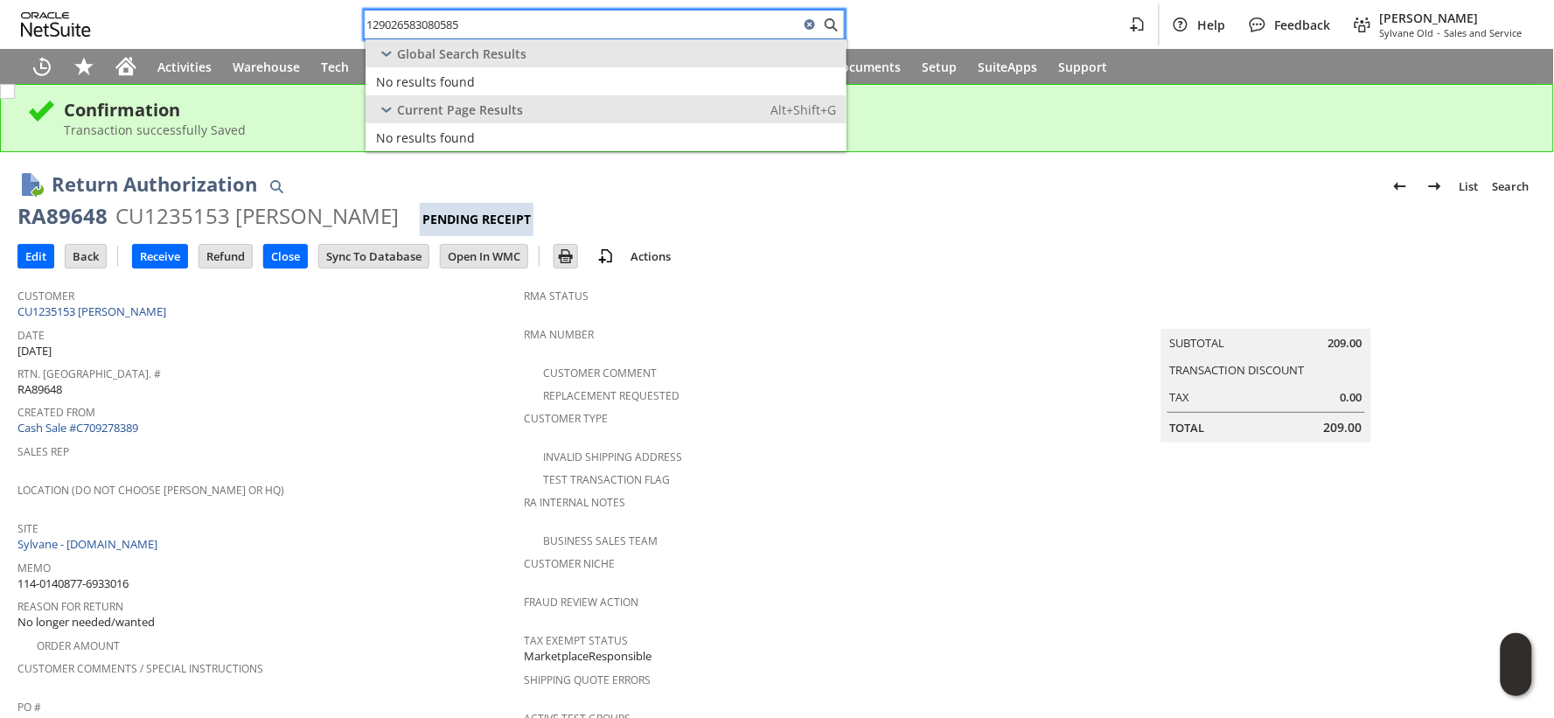
click at [413, 27] on input "129026583080585" at bounding box center [582, 24] width 435 height 21
paste input "4697850448"
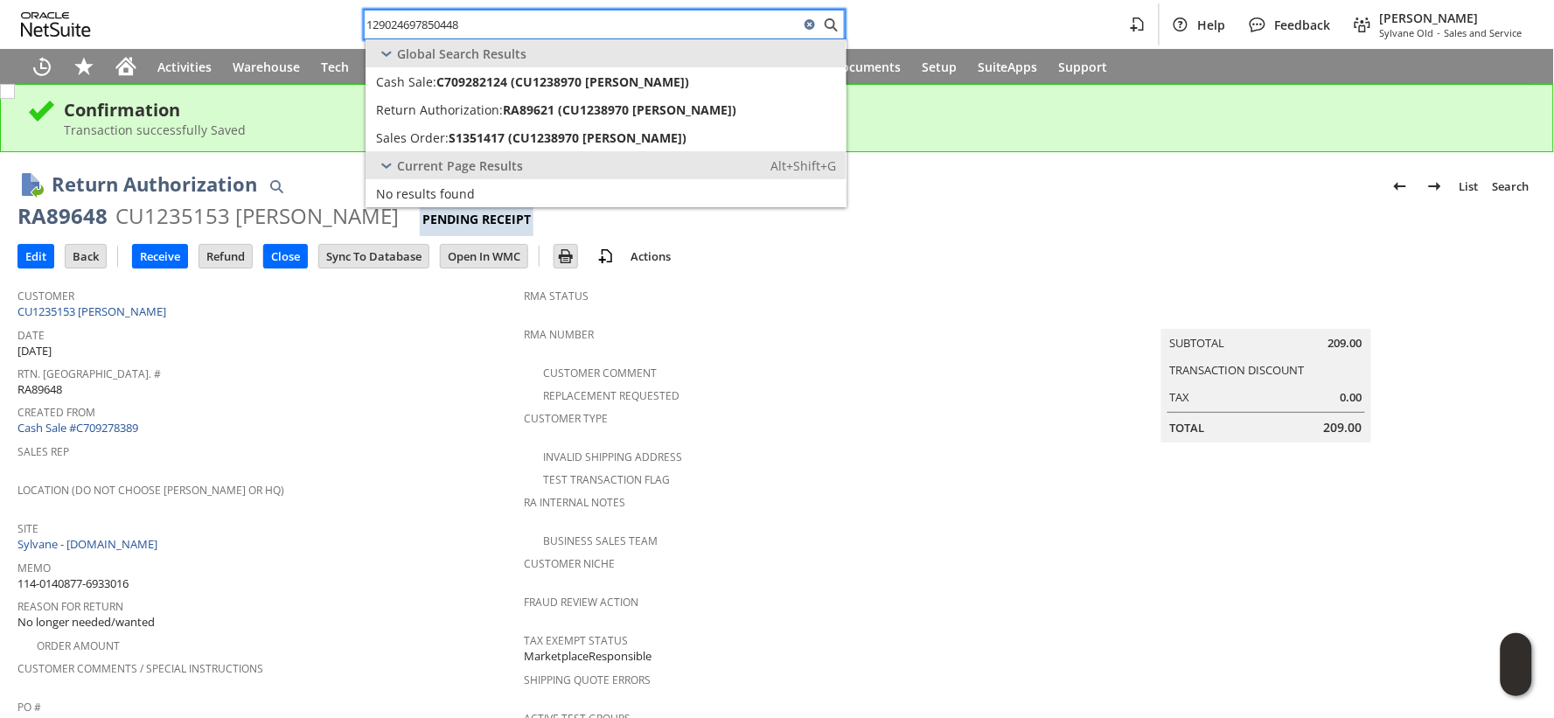
click at [420, 21] on input "129024697850448" at bounding box center [582, 24] width 435 height 21
paste input "6651637"
click at [426, 20] on input "129024696651637" at bounding box center [593, 24] width 456 height 21
click at [426, 20] on input "129024696651637" at bounding box center [582, 24] width 435 height 21
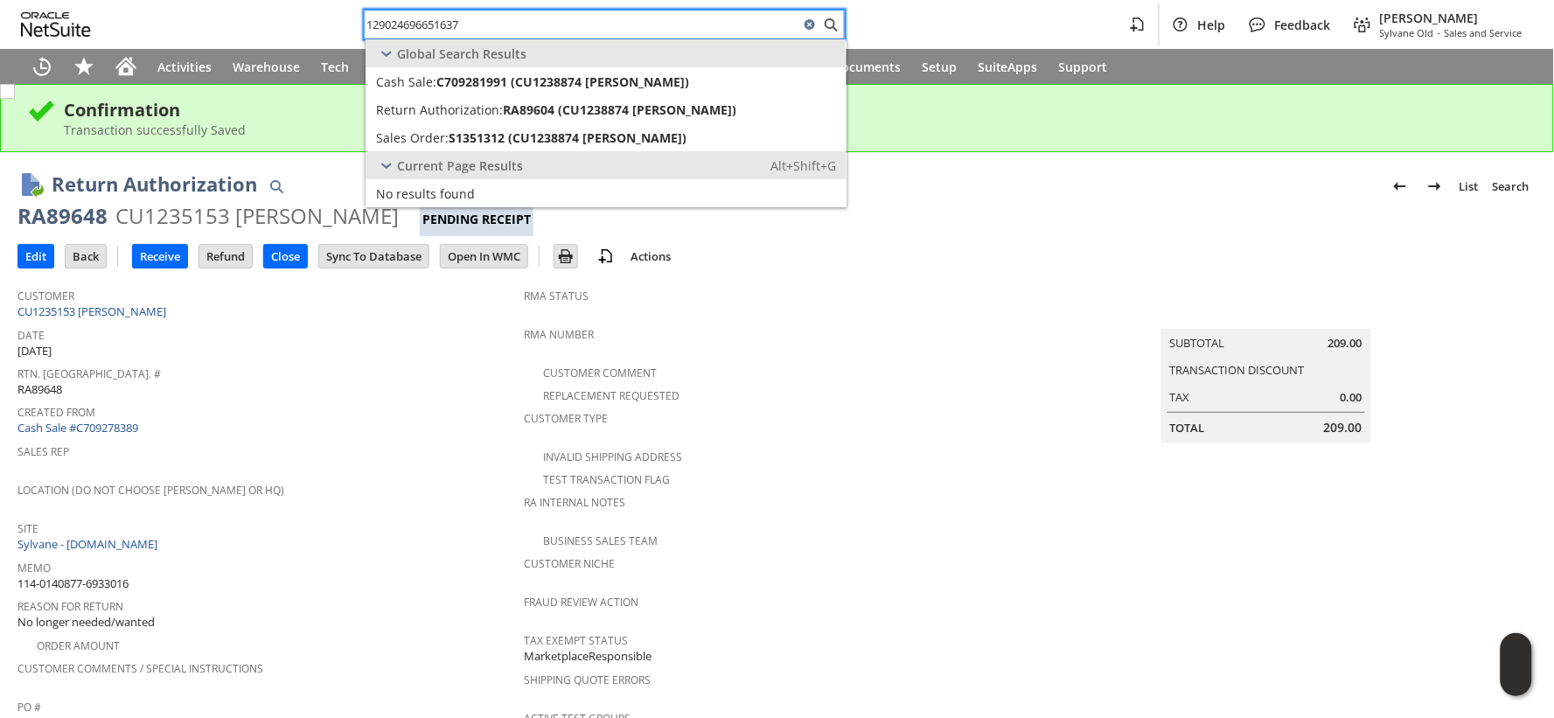
click at [426, 20] on input "129024696651637" at bounding box center [582, 24] width 435 height 21
paste input "3774726319"
click at [435, 27] on input "129023774726319" at bounding box center [582, 24] width 435 height 21
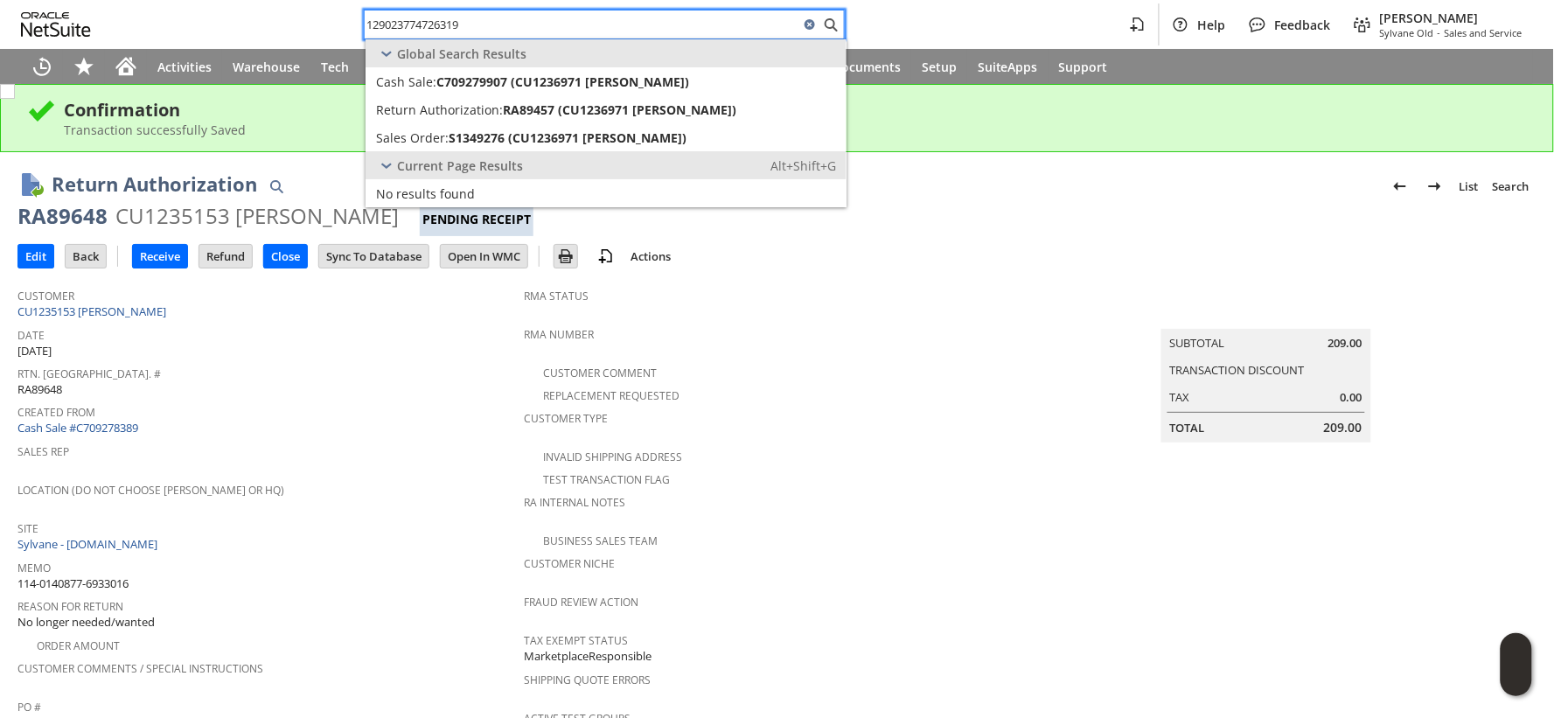
paste input "09018392112944"
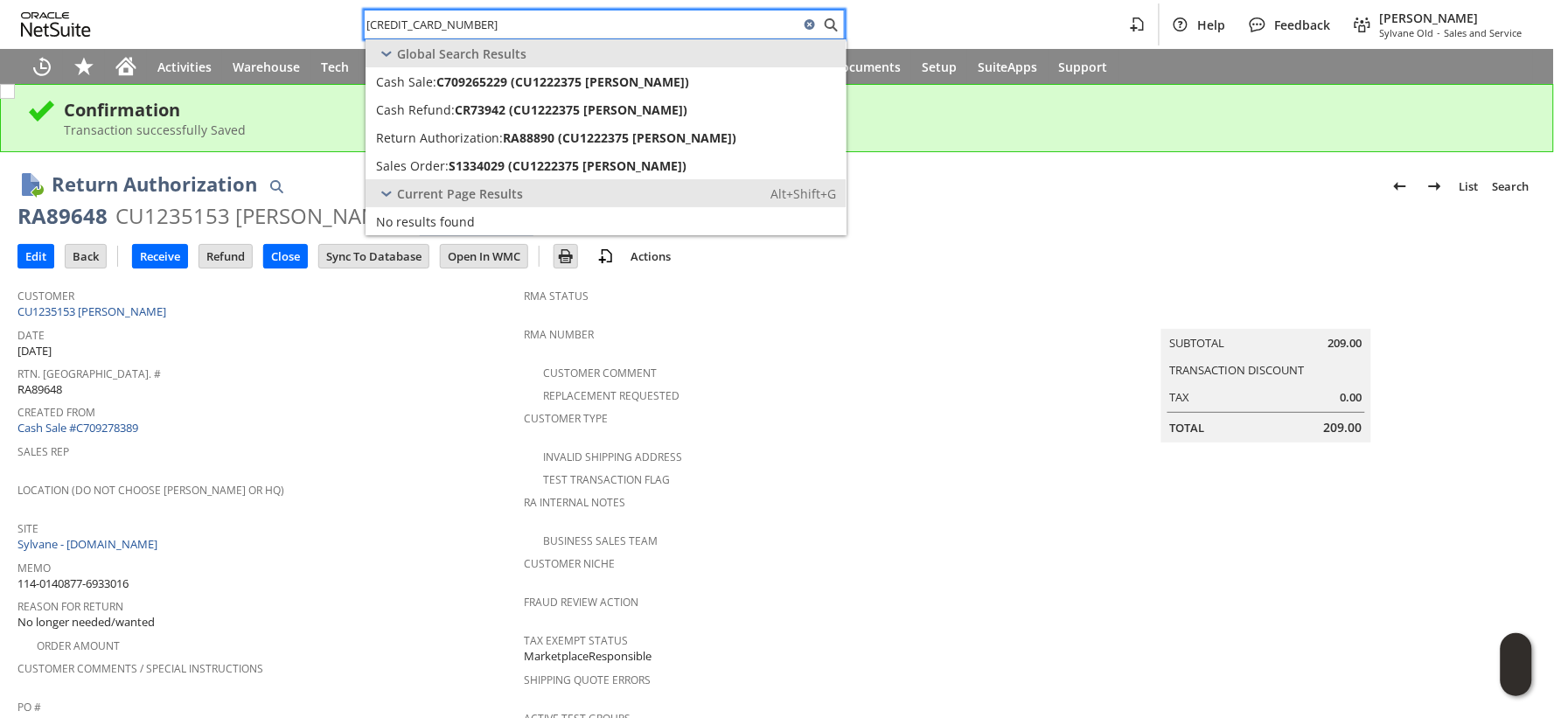
type input "[CREDIT_CARD_NUMBER]"
